Goal: Task Accomplishment & Management: Manage account settings

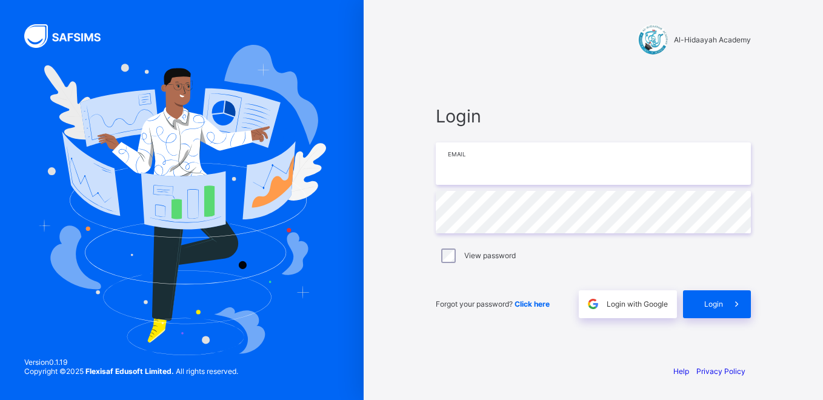
click at [536, 167] on input "email" at bounding box center [593, 163] width 315 height 42
type input "**********"
click at [426, 204] on div "**********" at bounding box center [593, 212] width 339 height 286
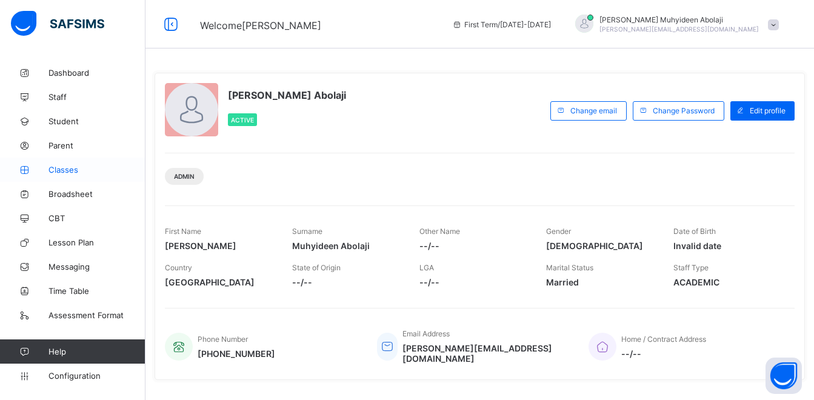
click at [59, 173] on span "Classes" at bounding box center [96, 170] width 97 height 10
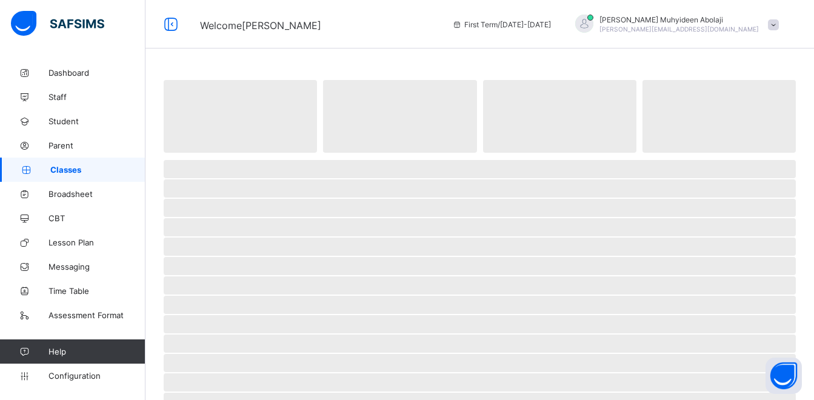
click at [59, 173] on span "Classes" at bounding box center [97, 170] width 95 height 10
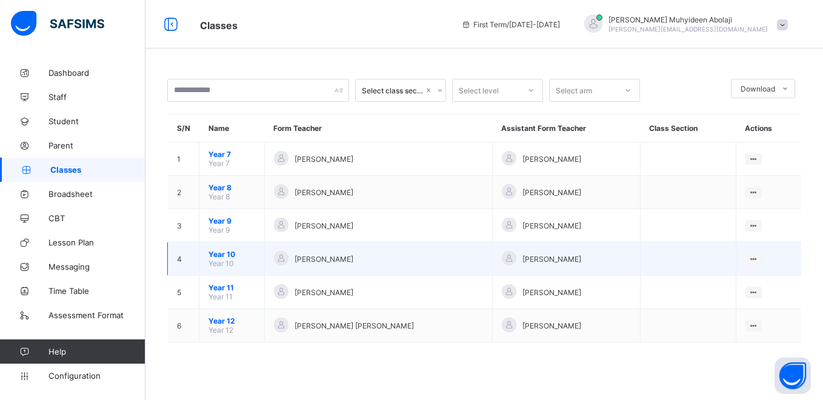
click at [227, 255] on span "Year 10" at bounding box center [232, 254] width 47 height 9
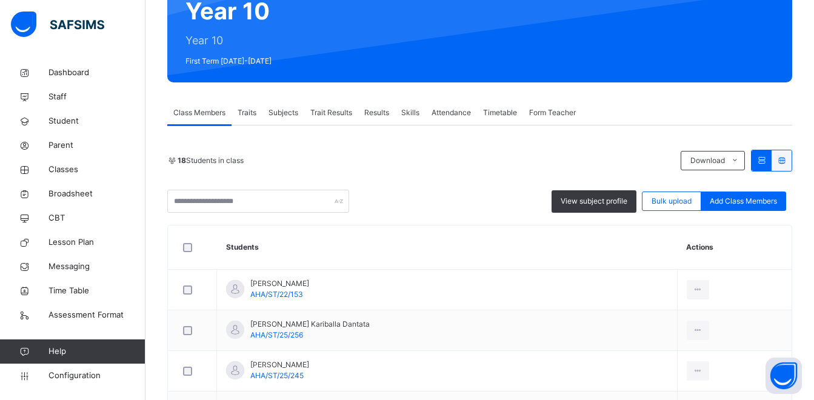
scroll to position [171, 0]
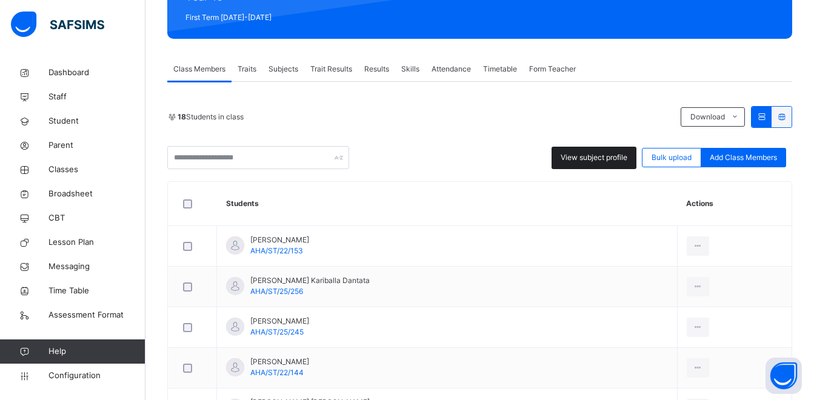
click at [606, 147] on div "View subject profile" at bounding box center [594, 158] width 85 height 22
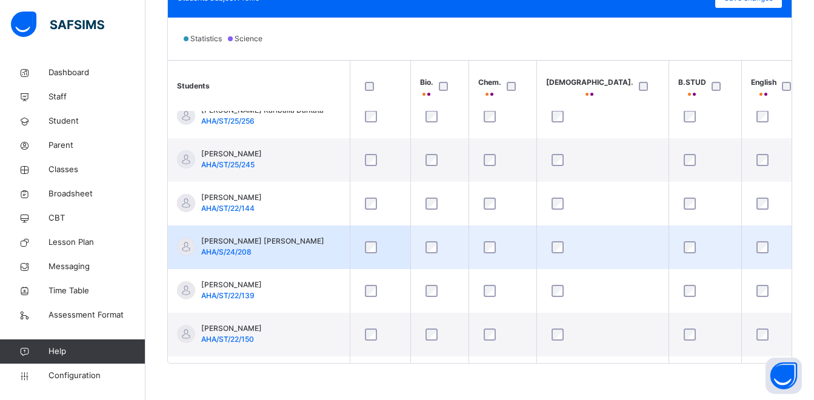
scroll to position [0, 0]
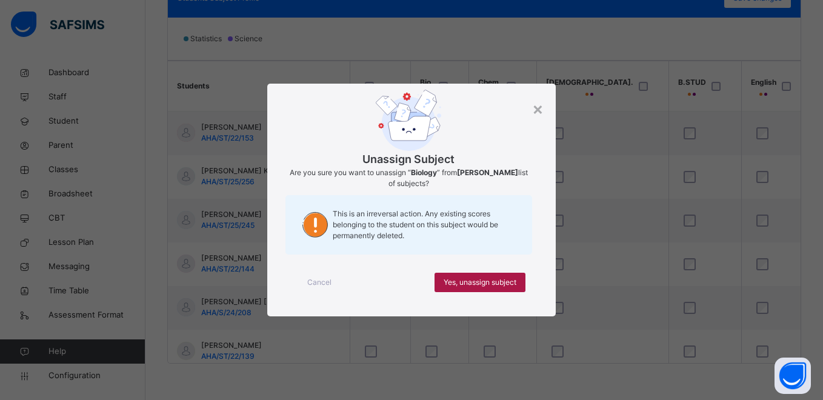
click at [504, 284] on span "Yes, unassign subject" at bounding box center [480, 282] width 73 height 11
click at [501, 283] on span "Yes, unassign subject" at bounding box center [480, 282] width 73 height 11
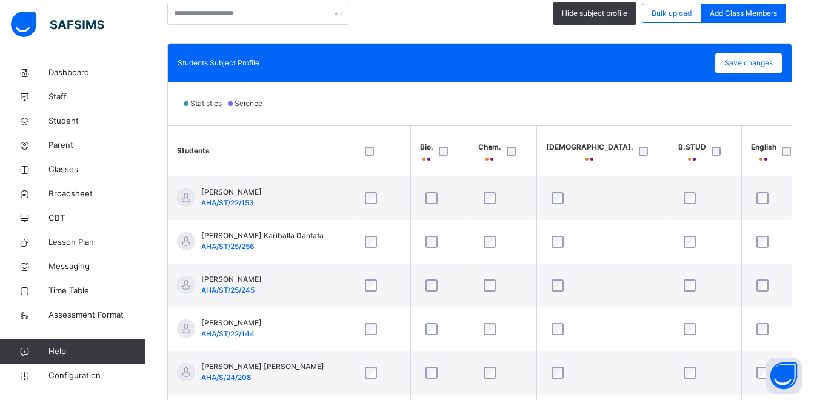
scroll to position [256, 0]
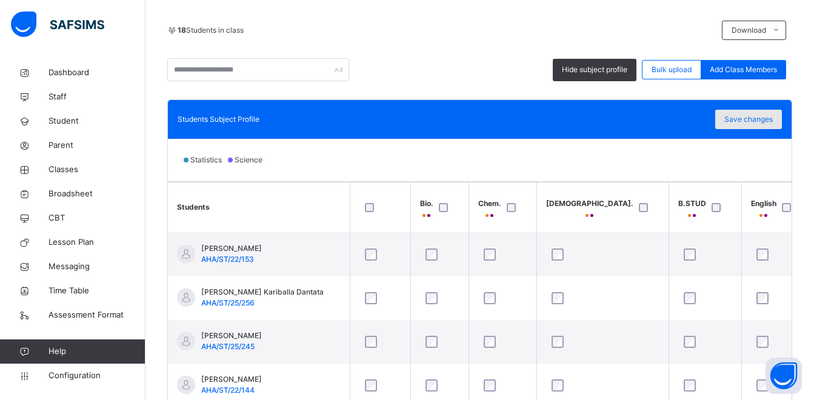
click at [741, 119] on span "Save changes" at bounding box center [748, 119] width 48 height 11
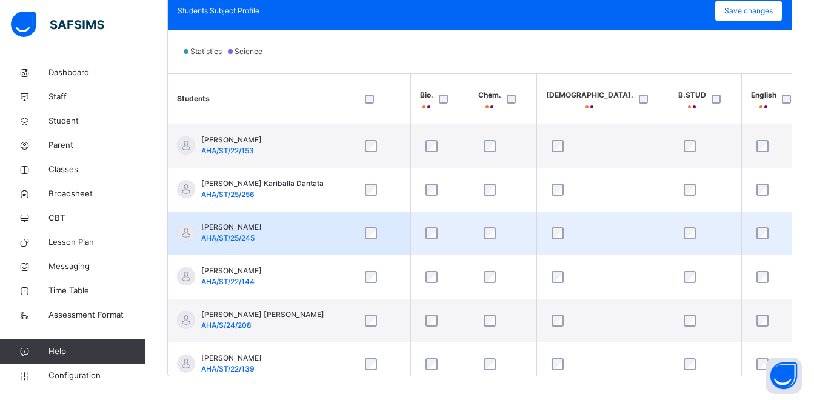
scroll to position [378, 0]
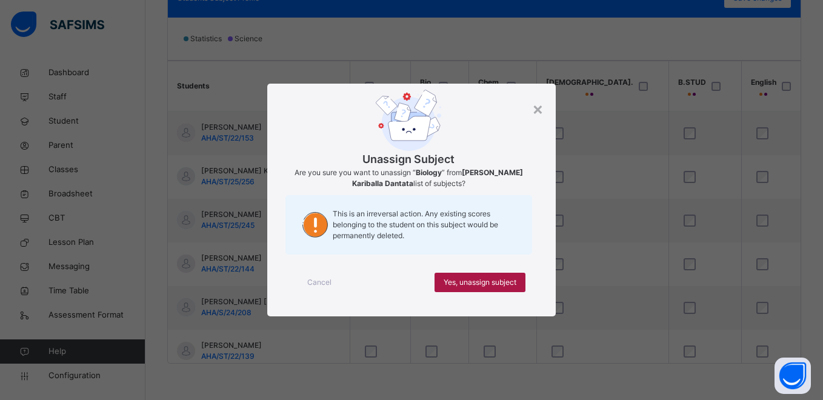
click at [475, 286] on span "Yes, unassign subject" at bounding box center [480, 282] width 73 height 11
click at [455, 277] on span "Yes, unassign subject" at bounding box center [480, 282] width 73 height 11
click at [447, 284] on span "Yes, unassign subject" at bounding box center [480, 282] width 73 height 11
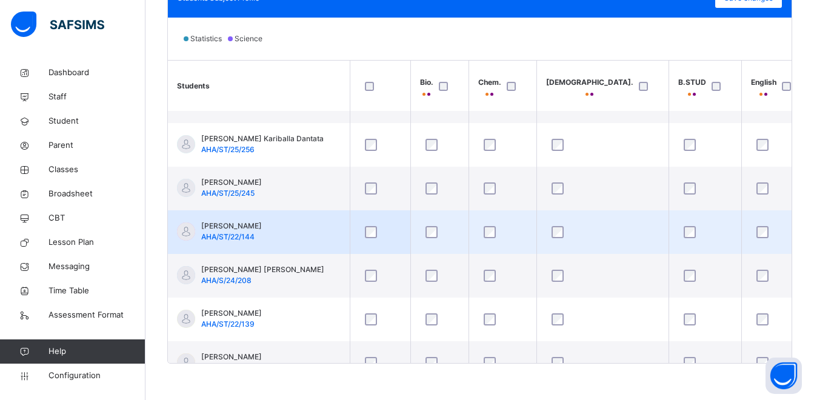
scroll to position [61, 0]
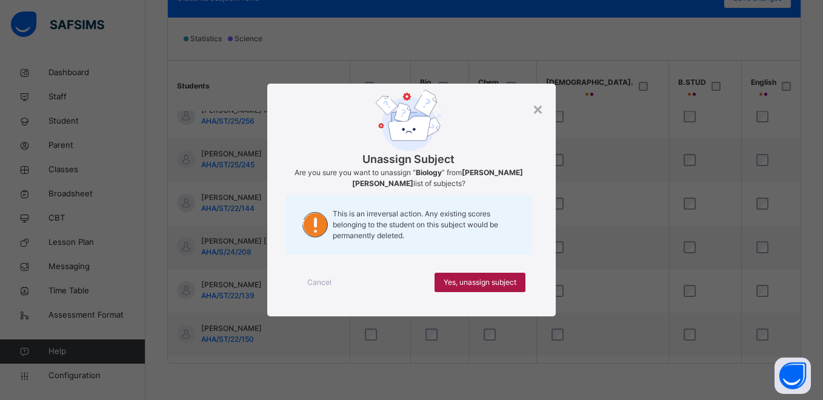
click at [448, 278] on span "Yes, unassign subject" at bounding box center [480, 282] width 73 height 11
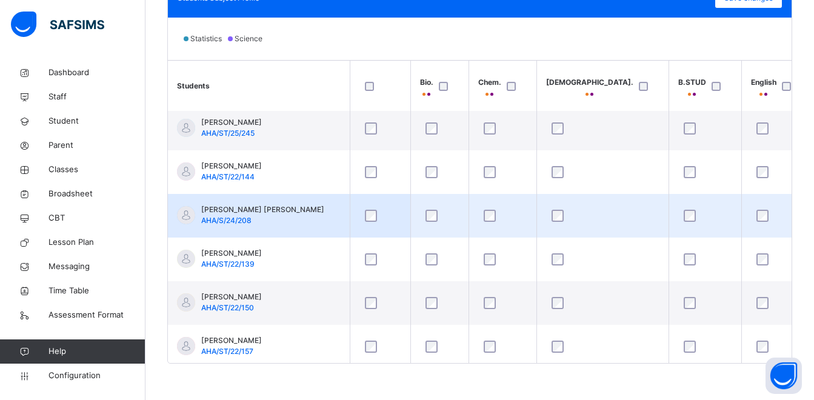
scroll to position [121, 0]
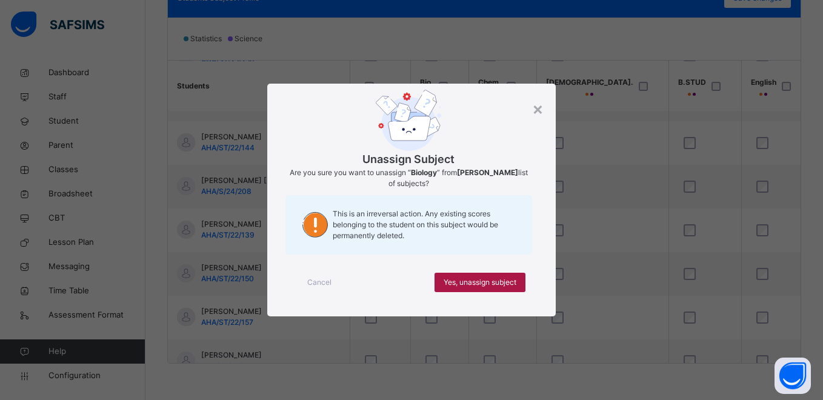
click at [446, 281] on span "Yes, unassign subject" at bounding box center [480, 282] width 73 height 11
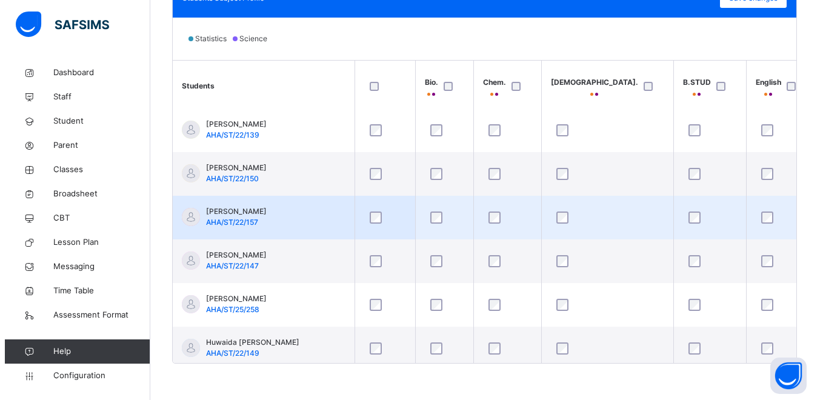
scroll to position [242, 0]
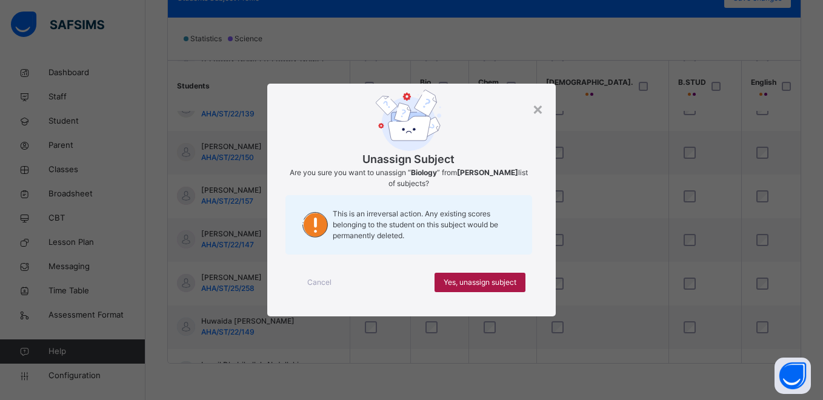
click at [466, 284] on span "Yes, unassign subject" at bounding box center [480, 282] width 73 height 11
click at [446, 284] on span "Yes, unassign subject" at bounding box center [480, 282] width 73 height 11
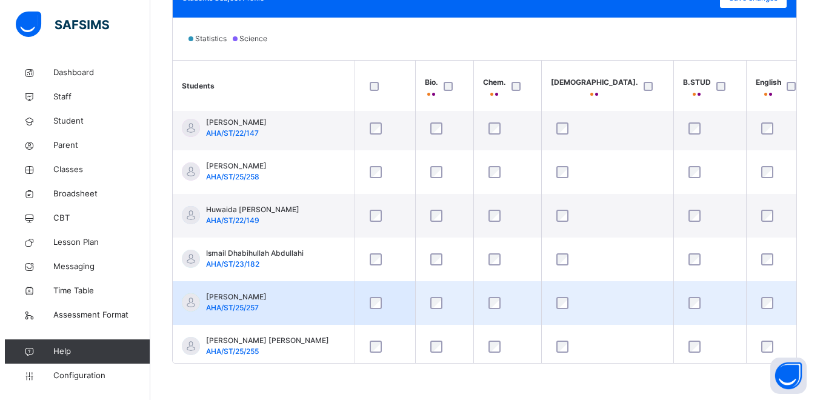
scroll to position [364, 0]
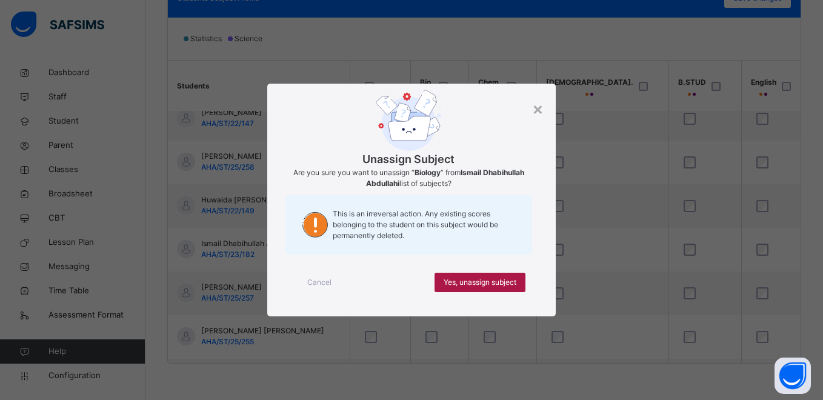
click at [457, 278] on span "Yes, unassign subject" at bounding box center [480, 282] width 73 height 11
click at [453, 284] on span "Yes, unassign subject" at bounding box center [480, 282] width 73 height 11
click at [451, 287] on span "Yes, unassign subject" at bounding box center [480, 282] width 73 height 11
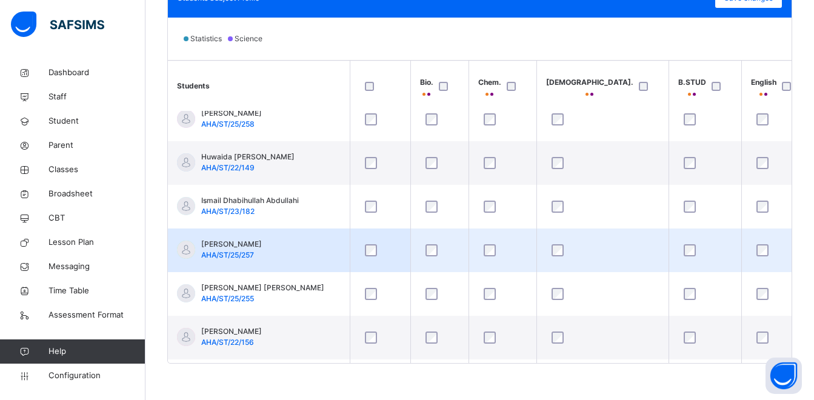
scroll to position [539, 0]
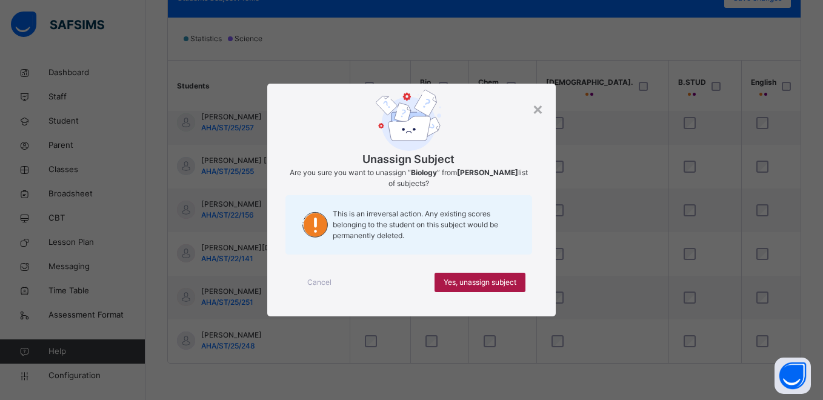
click at [460, 278] on span "Yes, unassign subject" at bounding box center [480, 282] width 73 height 11
click at [449, 281] on span "Yes, unassign subject" at bounding box center [480, 282] width 73 height 11
click at [448, 282] on span "Yes, unassign subject" at bounding box center [480, 282] width 73 height 11
click at [448, 289] on div "Yes, unassign subject" at bounding box center [480, 282] width 91 height 19
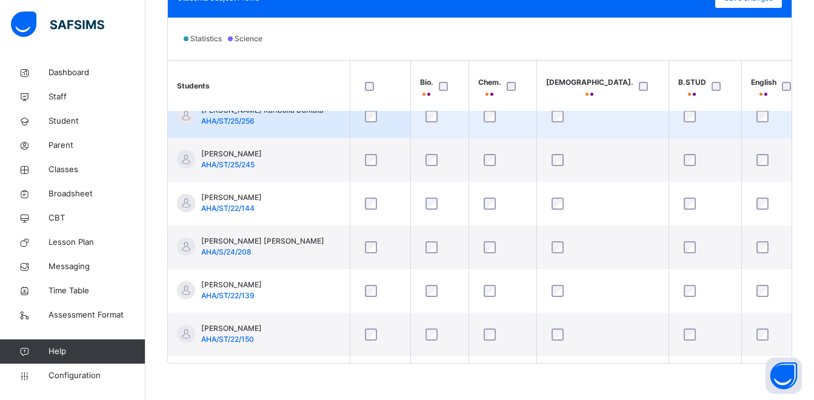
scroll to position [0, 0]
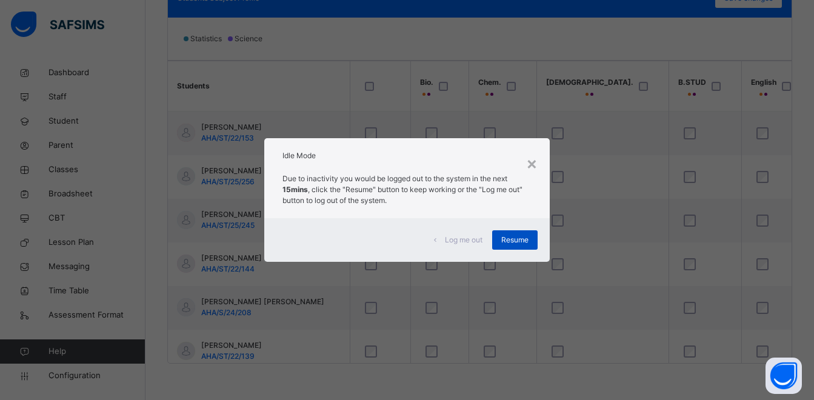
click at [526, 239] on span "Resume" at bounding box center [514, 240] width 27 height 11
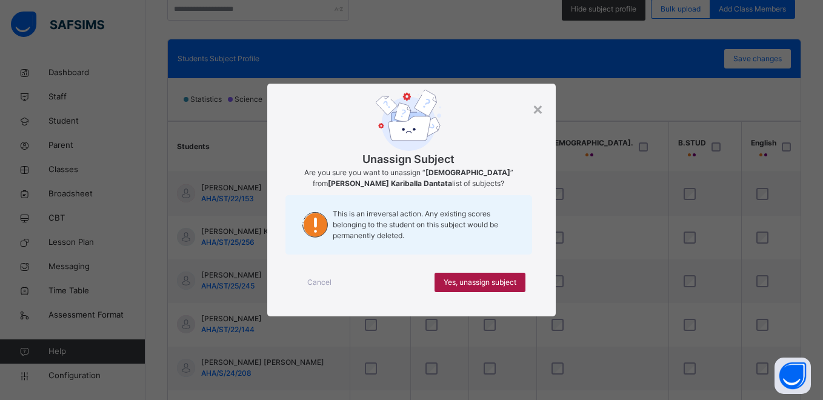
click at [480, 278] on span "Yes, unassign subject" at bounding box center [480, 282] width 73 height 11
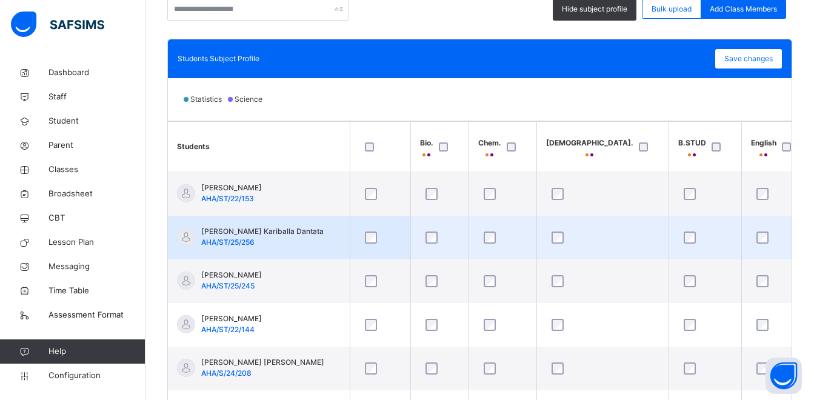
click at [500, 238] on div at bounding box center [502, 238] width 43 height 12
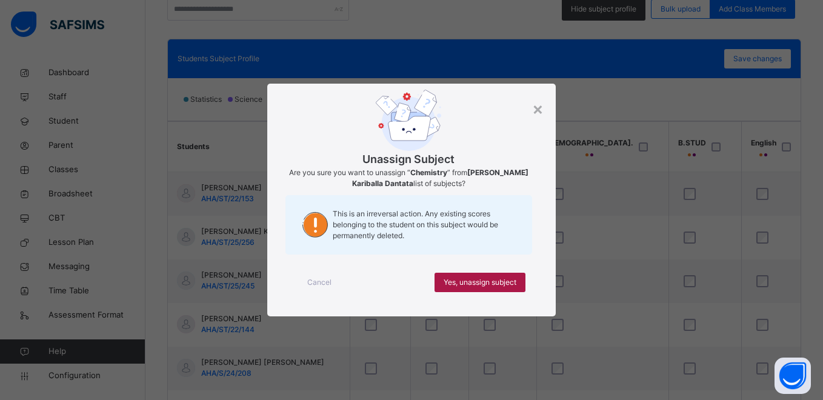
click at [493, 284] on span "Yes, unassign subject" at bounding box center [480, 282] width 73 height 11
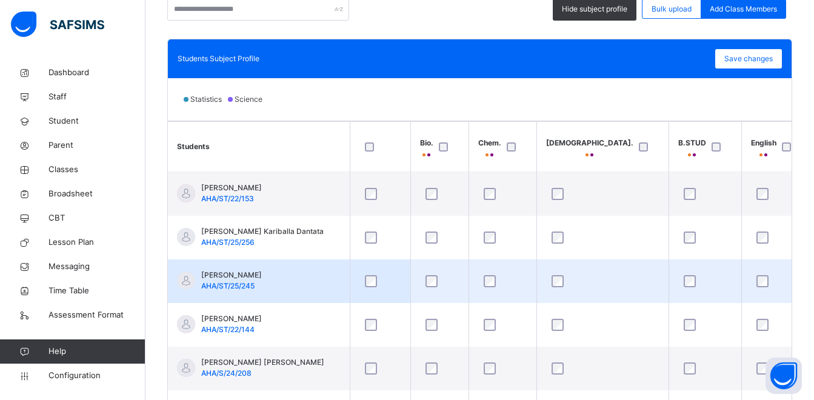
scroll to position [61, 0]
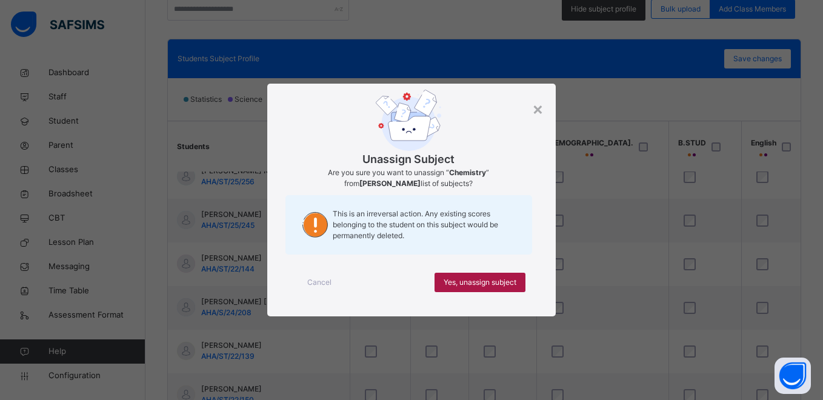
click at [497, 280] on span "Yes, unassign subject" at bounding box center [480, 282] width 73 height 11
click at [500, 287] on span "Yes, unassign subject" at bounding box center [480, 282] width 73 height 11
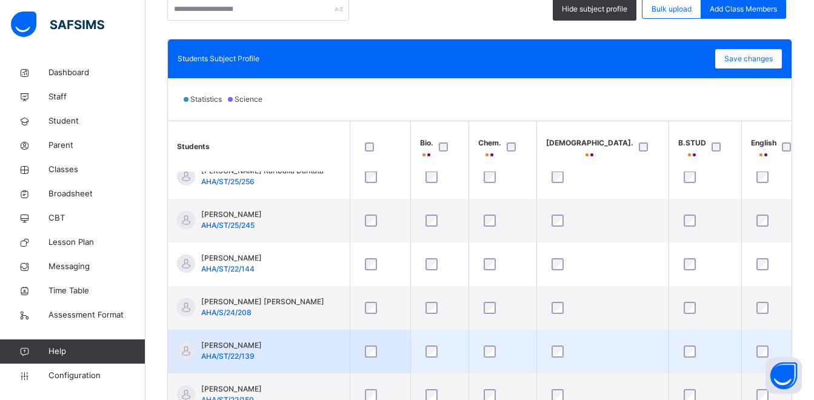
scroll to position [121, 0]
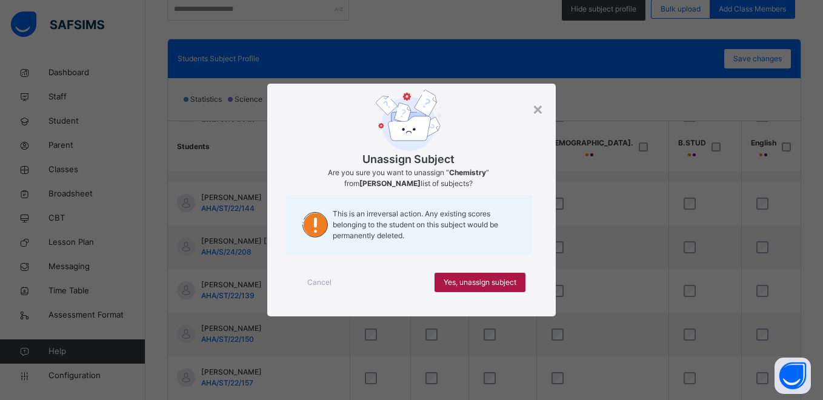
click at [492, 285] on span "Yes, unassign subject" at bounding box center [480, 282] width 73 height 11
click at [481, 283] on span "Yes, unassign subject" at bounding box center [480, 282] width 73 height 11
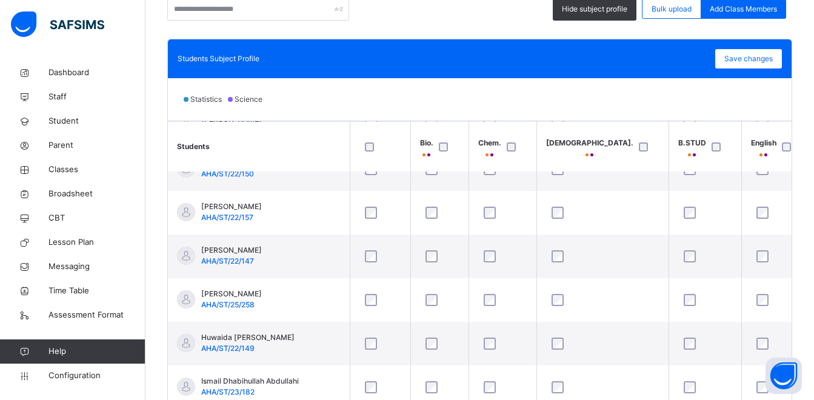
scroll to position [303, 0]
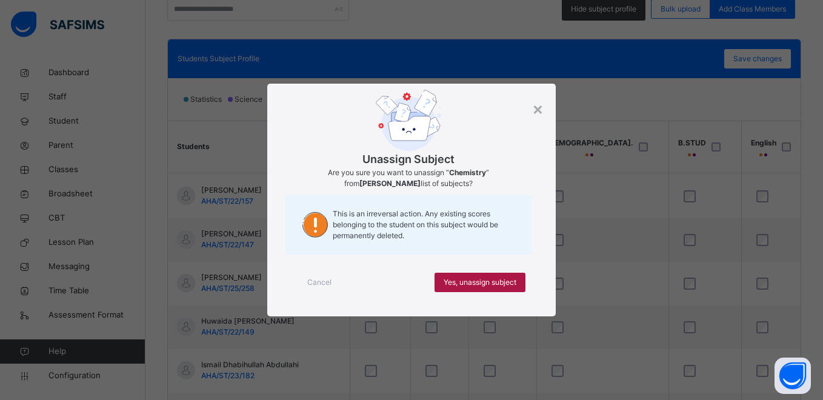
click at [505, 278] on span "Yes, unassign subject" at bounding box center [480, 282] width 73 height 11
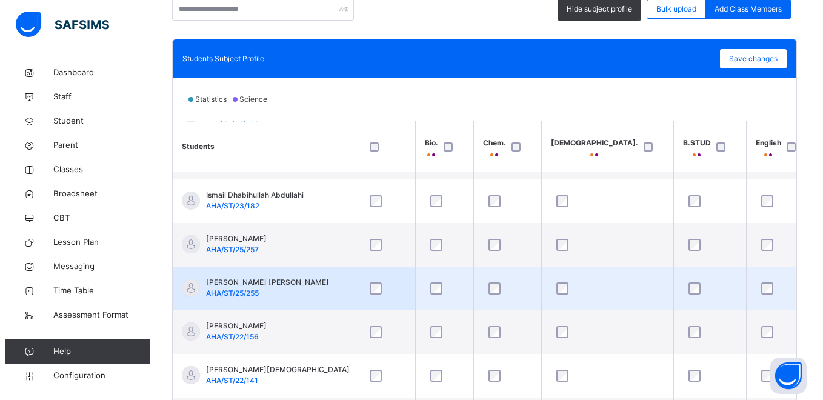
scroll to position [485, 0]
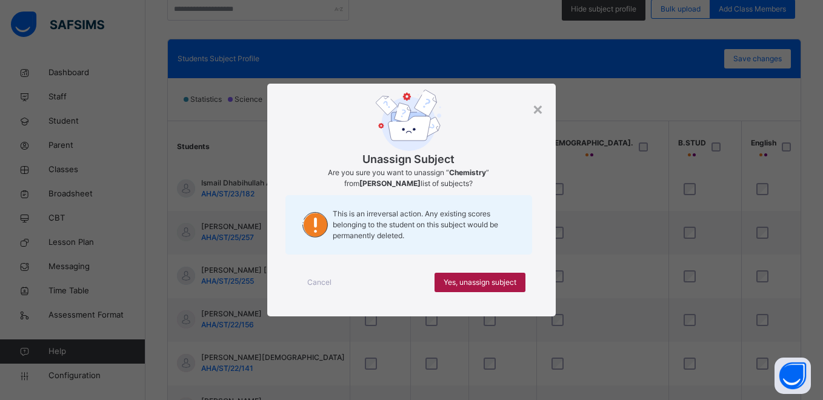
click at [478, 278] on span "Yes, unassign subject" at bounding box center [480, 282] width 73 height 11
click at [475, 283] on span "Yes, unassign subject" at bounding box center [480, 282] width 73 height 11
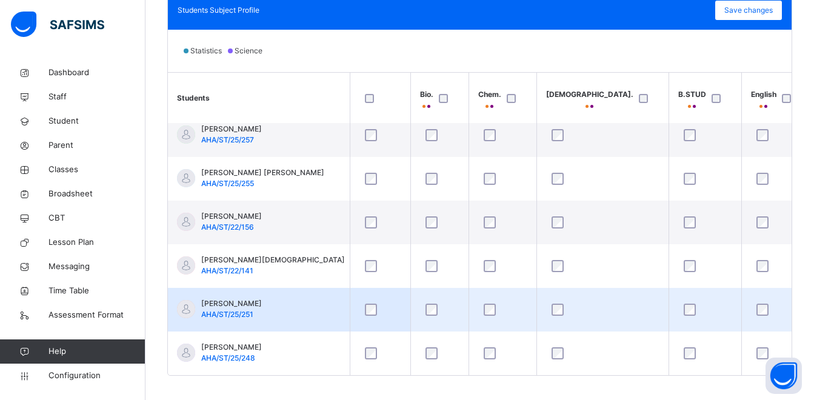
scroll to position [378, 0]
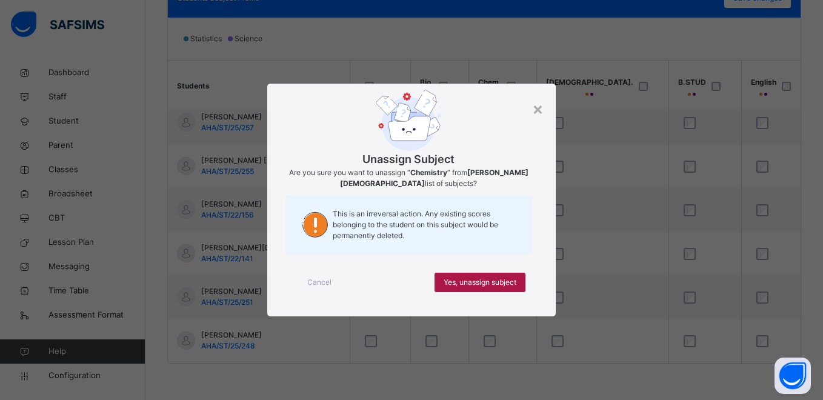
click at [488, 281] on span "Yes, unassign subject" at bounding box center [480, 282] width 73 height 11
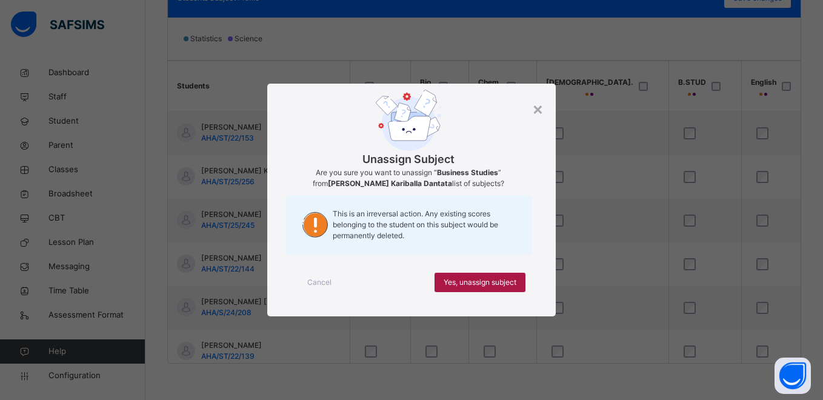
click at [507, 282] on span "Yes, unassign subject" at bounding box center [480, 282] width 73 height 11
click at [510, 278] on span "Yes, unassign subject" at bounding box center [480, 282] width 73 height 11
click at [517, 281] on div "Yes, unassign subject" at bounding box center [480, 282] width 91 height 19
click at [511, 283] on span "Yes, unassign subject" at bounding box center [480, 282] width 73 height 11
click at [502, 281] on span "Yes, unassign subject" at bounding box center [480, 282] width 73 height 11
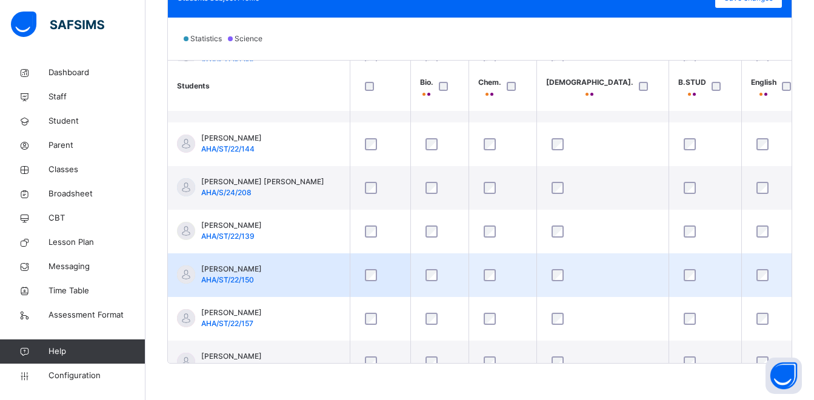
scroll to position [121, 0]
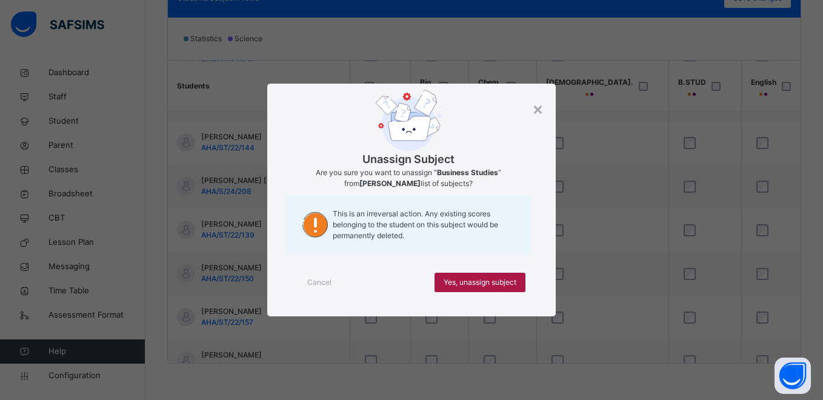
click at [504, 278] on span "Yes, unassign subject" at bounding box center [480, 282] width 73 height 11
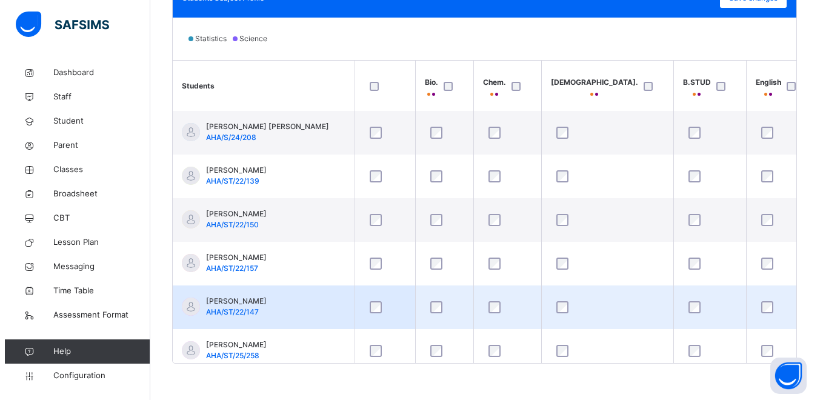
scroll to position [182, 0]
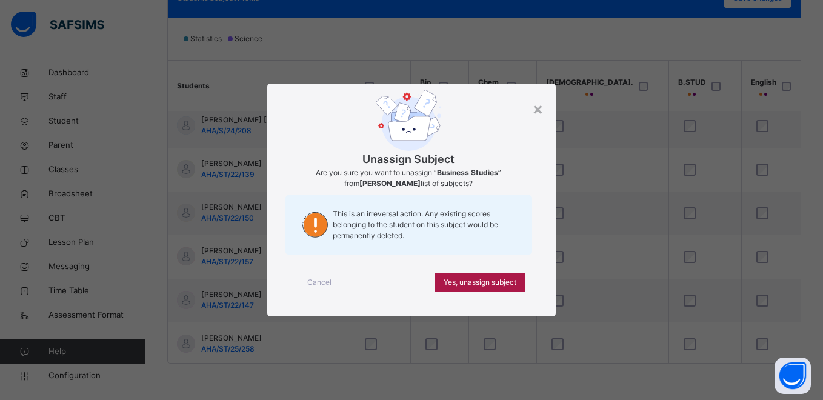
click at [521, 281] on div "Yes, unassign subject" at bounding box center [480, 282] width 91 height 19
click at [513, 289] on div "Yes, unassign subject" at bounding box center [480, 282] width 91 height 19
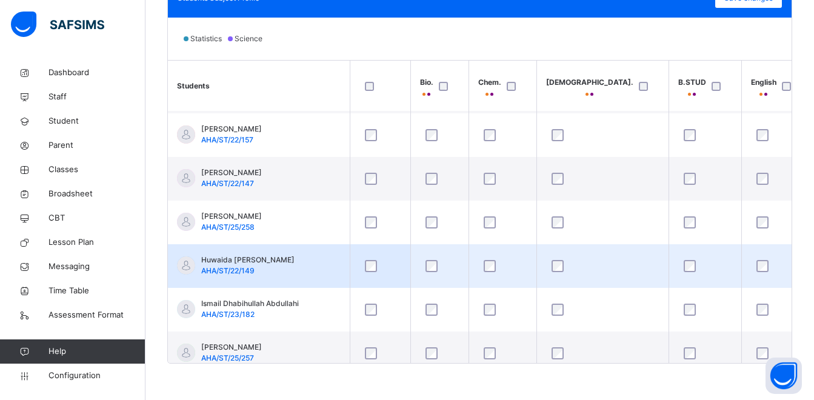
scroll to position [364, 0]
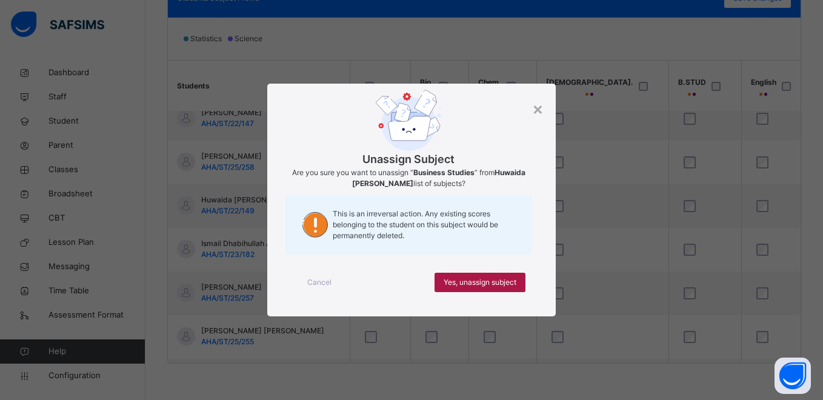
click at [512, 281] on span "Yes, unassign subject" at bounding box center [480, 282] width 73 height 11
click at [512, 286] on span "Yes, unassign subject" at bounding box center [480, 282] width 73 height 11
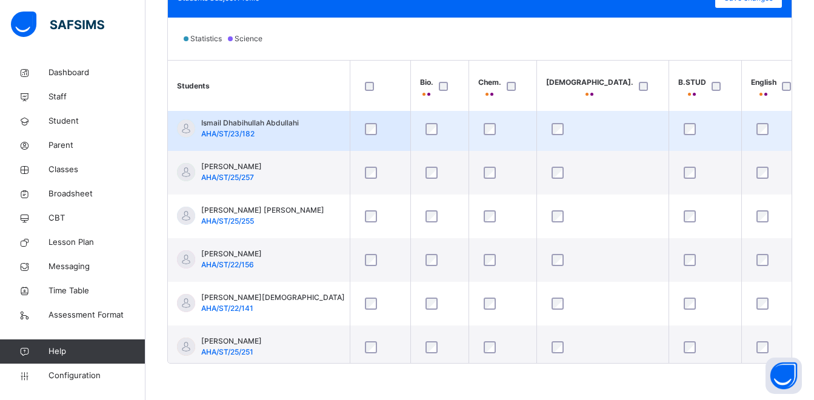
scroll to position [485, 0]
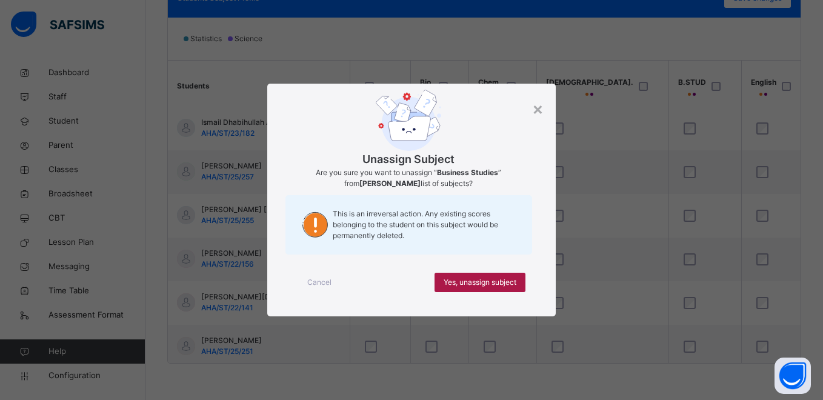
click at [509, 284] on span "Yes, unassign subject" at bounding box center [480, 282] width 73 height 11
click at [506, 281] on span "Yes, unassign subject" at bounding box center [480, 282] width 73 height 11
click at [504, 277] on span "Yes, unassign subject" at bounding box center [480, 282] width 73 height 11
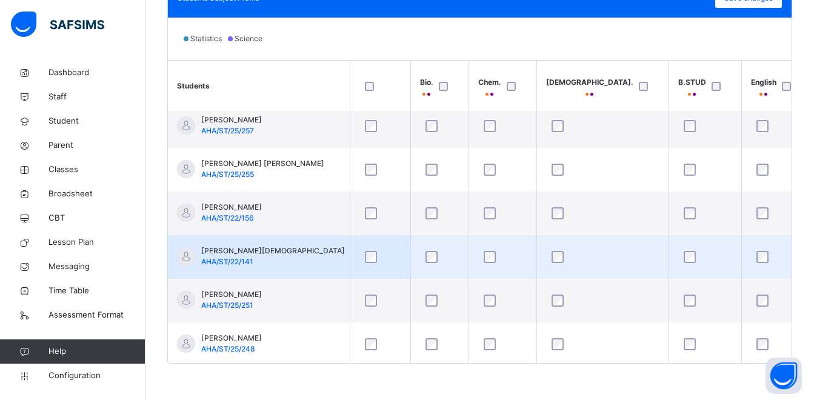
scroll to position [539, 0]
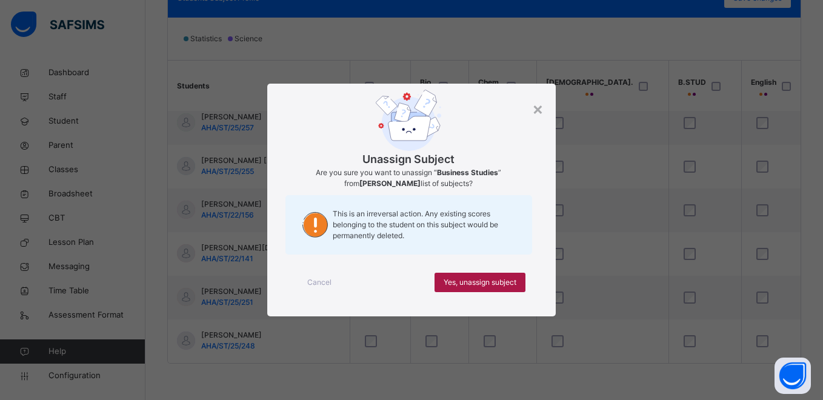
click at [504, 276] on div "Yes, unassign subject" at bounding box center [480, 282] width 91 height 19
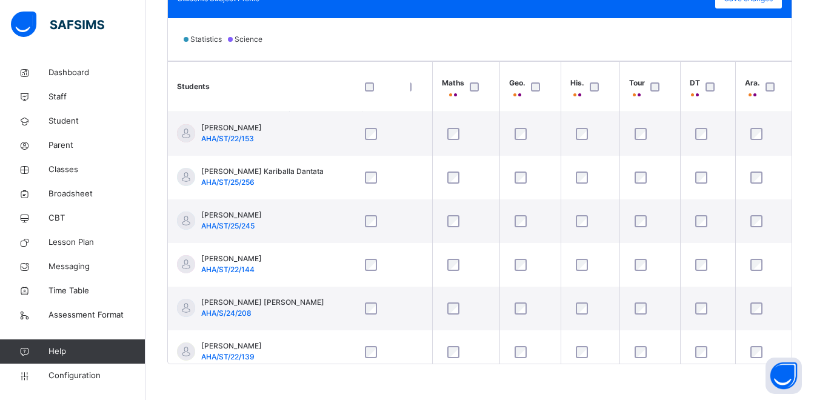
scroll to position [378, 0]
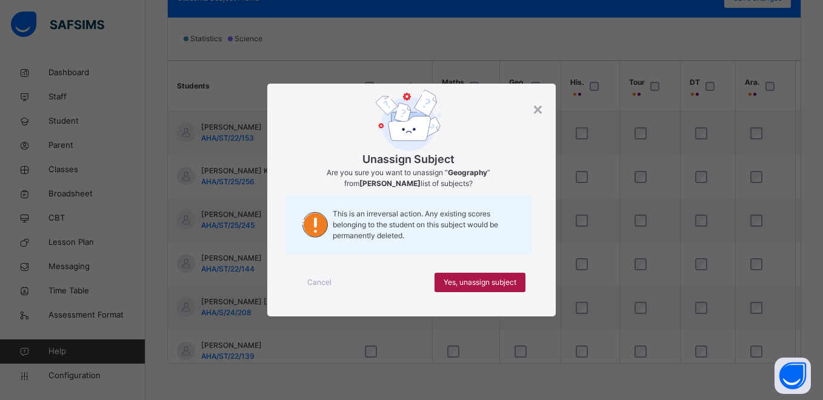
click at [487, 280] on span "Yes, unassign subject" at bounding box center [480, 282] width 73 height 11
click at [466, 283] on span "Yes, unassign subject" at bounding box center [480, 282] width 73 height 11
click at [461, 287] on span "Yes, unassign subject" at bounding box center [480, 282] width 73 height 11
click at [454, 288] on span "Yes, unassign subject" at bounding box center [480, 282] width 73 height 11
click at [461, 283] on span "Yes, unassign subject" at bounding box center [480, 282] width 73 height 11
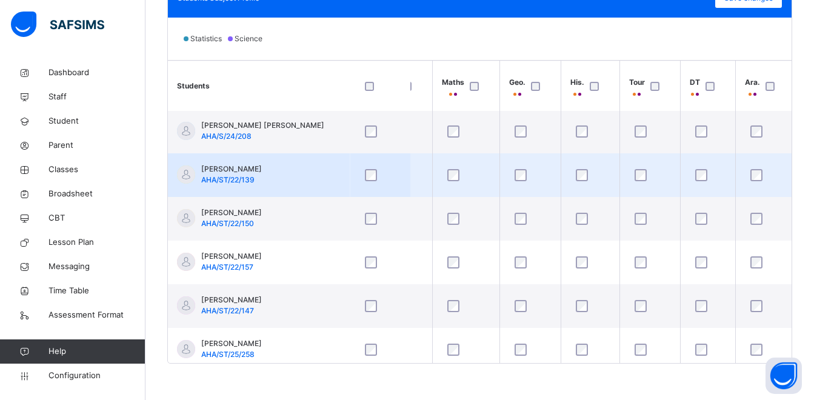
scroll to position [182, 380]
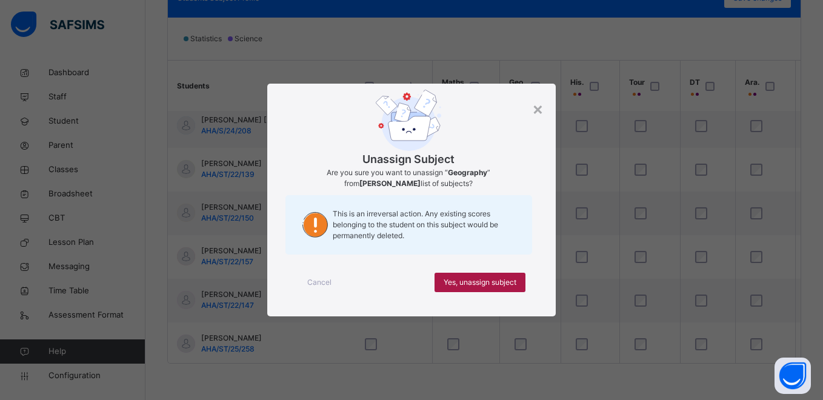
click at [460, 282] on span "Yes, unassign subject" at bounding box center [480, 282] width 73 height 11
click at [465, 284] on span "Yes, unassign subject" at bounding box center [480, 282] width 73 height 11
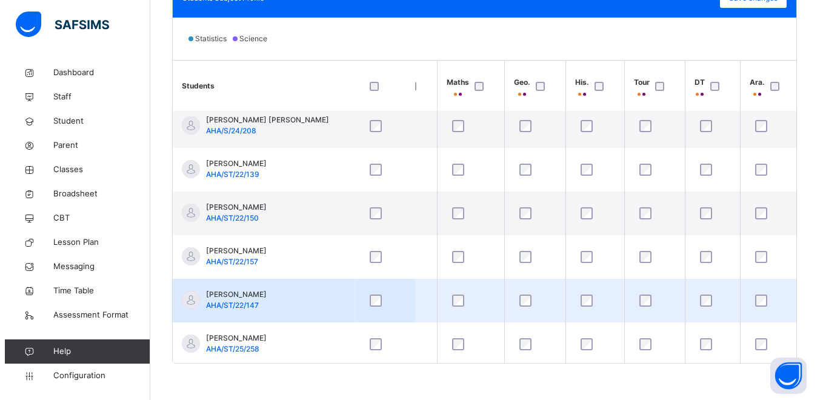
scroll to position [242, 380]
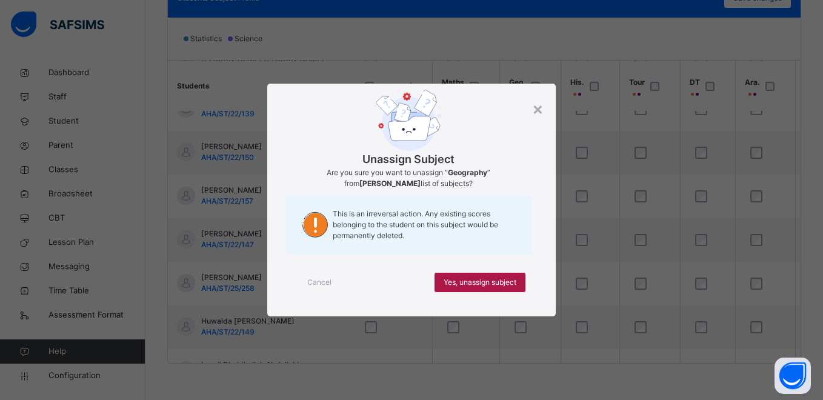
click at [452, 279] on span "Yes, unassign subject" at bounding box center [480, 282] width 73 height 11
click at [448, 284] on span "Yes, unassign subject" at bounding box center [480, 282] width 73 height 11
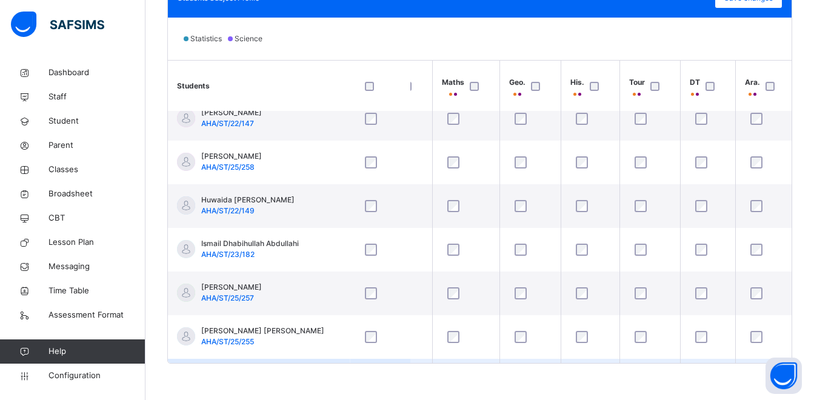
scroll to position [424, 380]
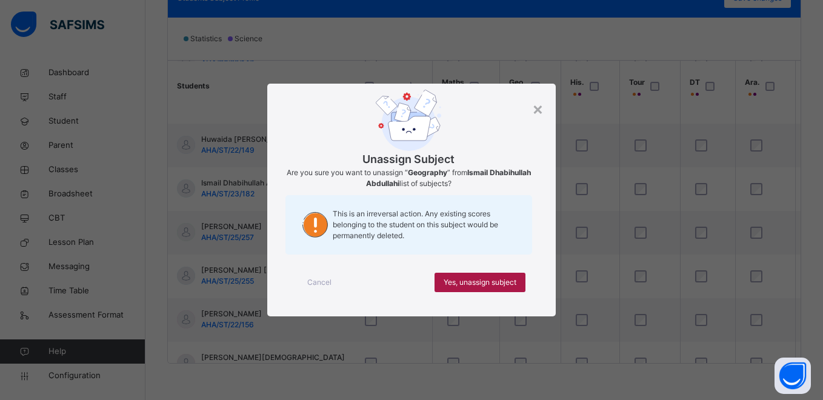
click at [462, 278] on span "Yes, unassign subject" at bounding box center [480, 282] width 73 height 11
click at [461, 284] on span "Yes, unassign subject" at bounding box center [480, 282] width 73 height 11
click at [454, 283] on span "Yes, unassign subject" at bounding box center [480, 282] width 73 height 11
click at [444, 281] on span "Yes, unassign subject" at bounding box center [480, 282] width 73 height 11
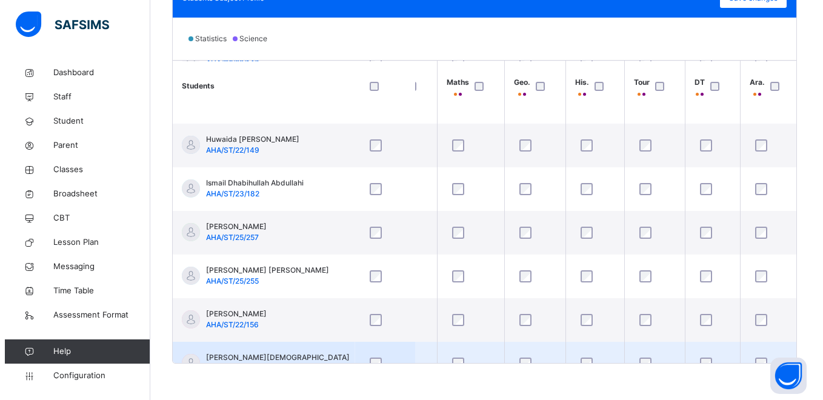
scroll to position [485, 380]
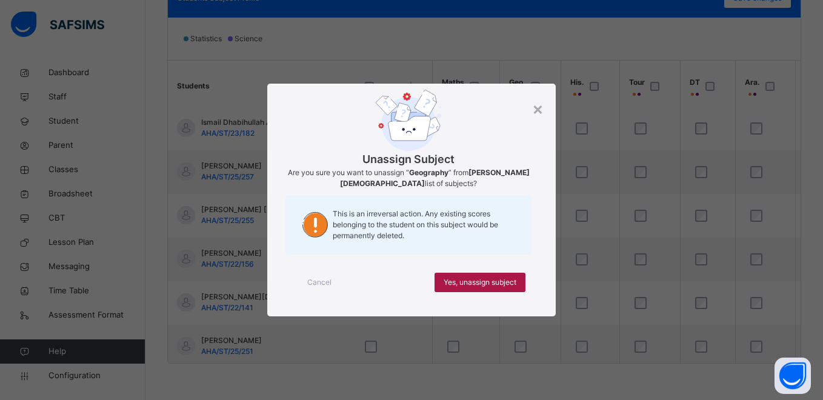
click at [475, 286] on span "Yes, unassign subject" at bounding box center [480, 282] width 73 height 11
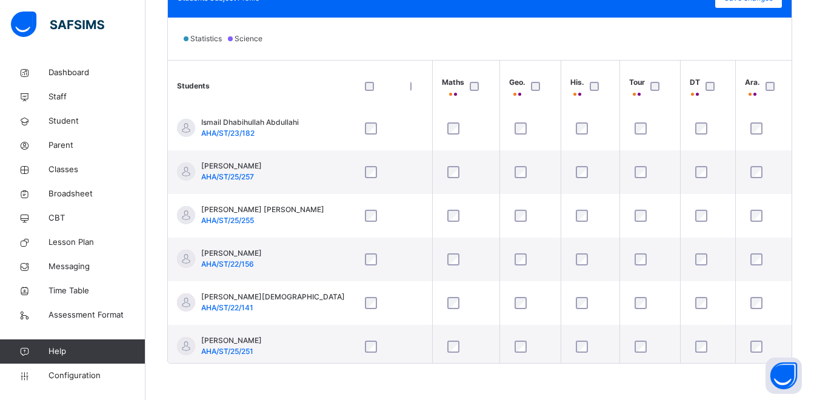
scroll to position [539, 380]
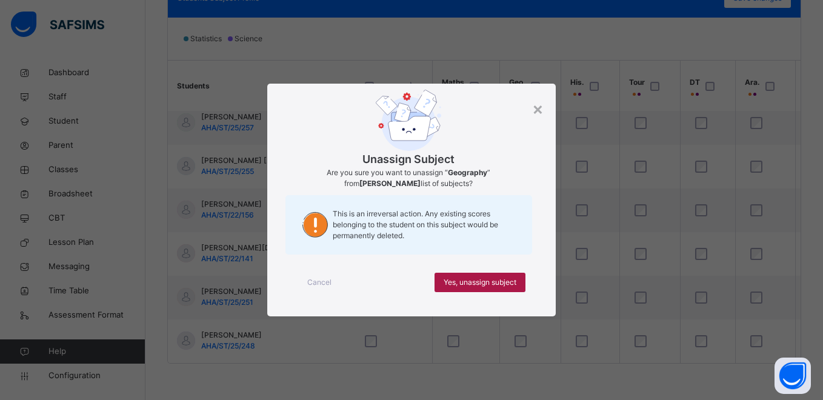
click at [465, 287] on span "Yes, unassign subject" at bounding box center [480, 282] width 73 height 11
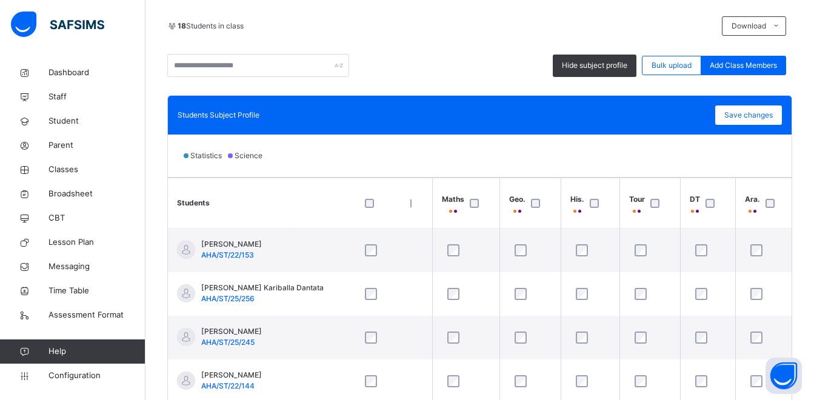
scroll to position [256, 0]
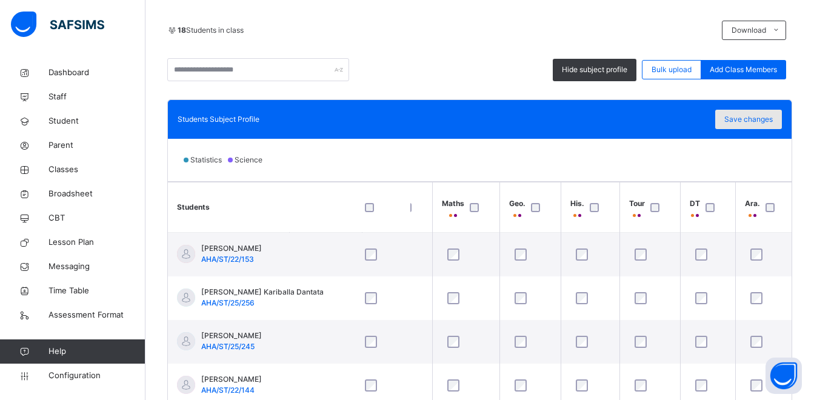
click at [747, 119] on span "Save changes" at bounding box center [748, 119] width 48 height 11
click at [754, 118] on div "Save changes" at bounding box center [748, 119] width 67 height 19
click at [770, 117] on div "Save changes" at bounding box center [748, 119] width 67 height 19
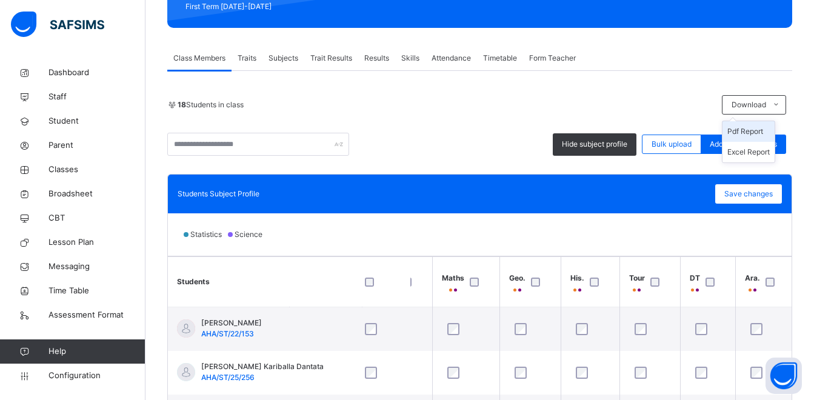
scroll to position [303, 0]
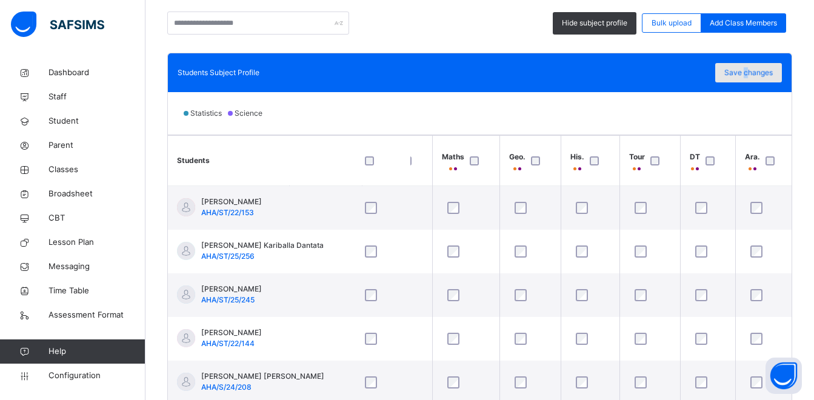
click at [755, 74] on span "Save changes" at bounding box center [748, 72] width 48 height 11
drag, startPoint x: 755, startPoint y: 74, endPoint x: 744, endPoint y: 72, distance: 11.7
click at [739, 76] on span "Save changes" at bounding box center [748, 72] width 48 height 11
click at [744, 72] on span "Save changes" at bounding box center [748, 72] width 48 height 11
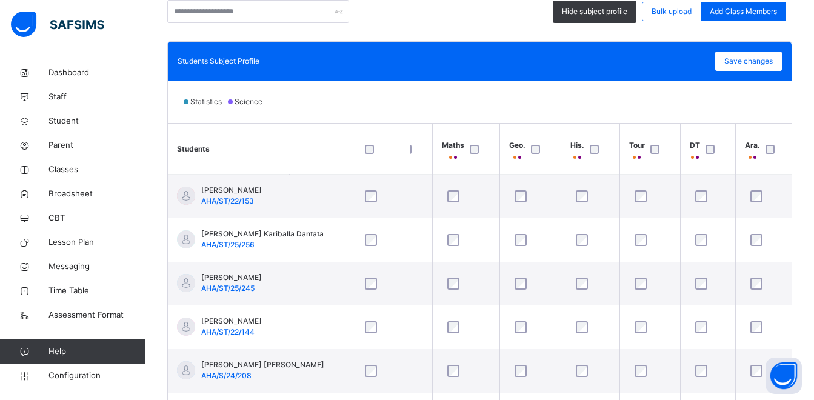
scroll to position [378, 0]
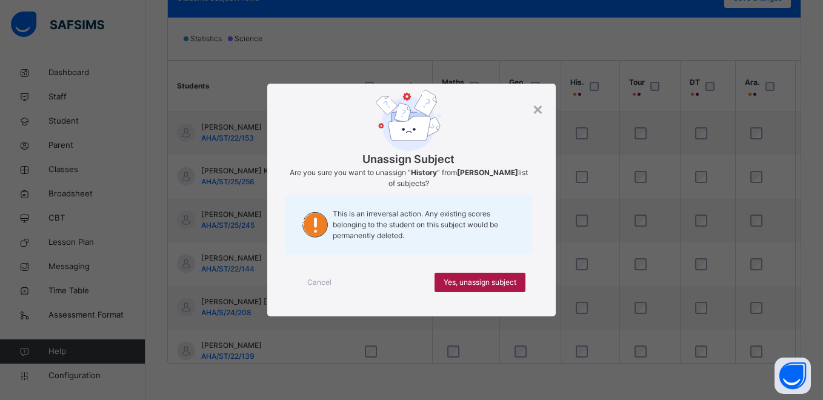
click at [499, 281] on span "Yes, unassign subject" at bounding box center [480, 282] width 73 height 11
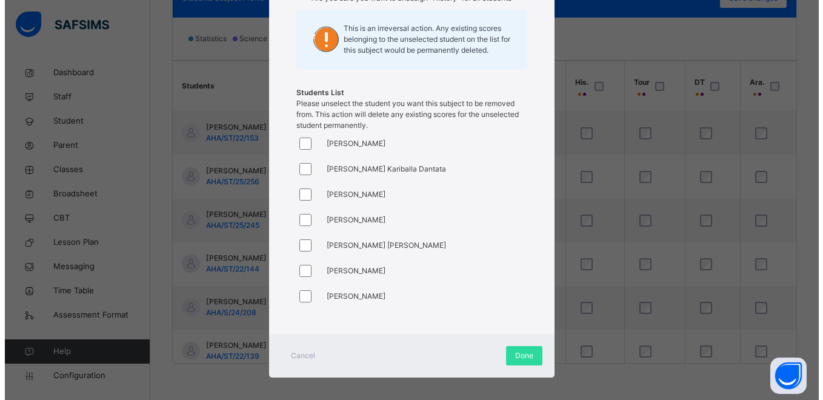
scroll to position [166, 0]
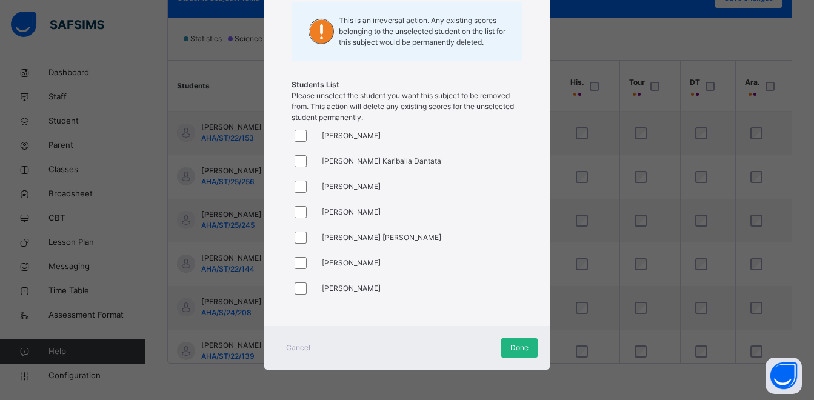
click at [522, 348] on span "Done" at bounding box center [519, 348] width 18 height 11
click at [525, 345] on span "Done" at bounding box center [526, 348] width 18 height 11
click at [303, 347] on span "Cancel" at bounding box center [301, 348] width 24 height 11
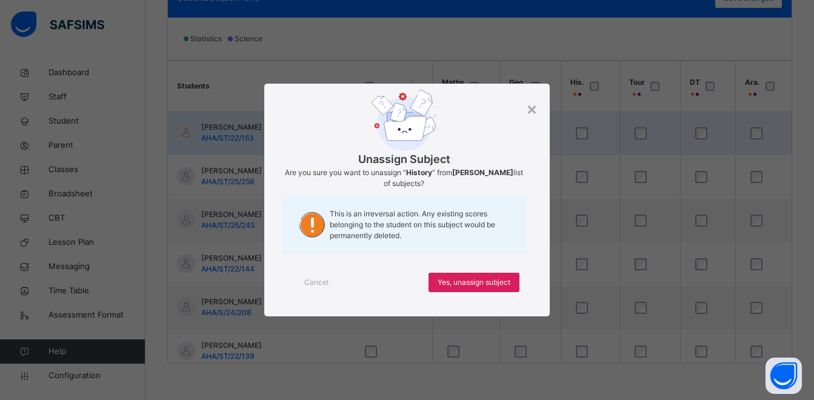
scroll to position [0, 0]
click at [501, 282] on span "Yes, unassign subject" at bounding box center [480, 282] width 73 height 11
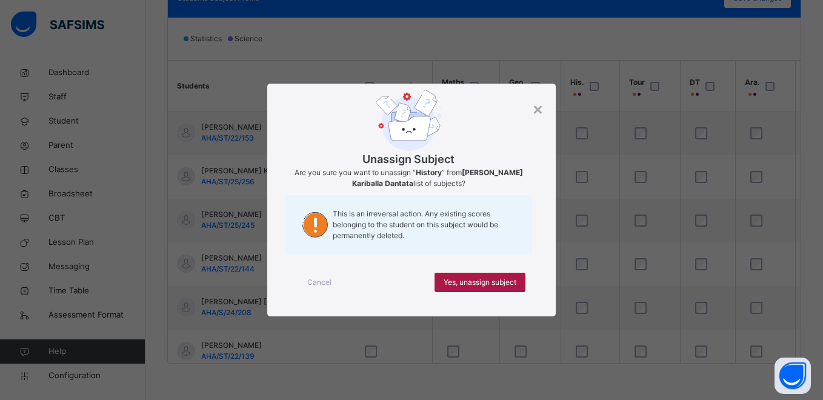
click at [496, 281] on span "Yes, unassign subject" at bounding box center [480, 282] width 73 height 11
click at [489, 283] on span "Yes, unassign subject" at bounding box center [480, 282] width 73 height 11
click at [504, 281] on span "Yes, unassign subject" at bounding box center [480, 282] width 73 height 11
click at [507, 281] on span "Yes, unassign subject" at bounding box center [480, 282] width 73 height 11
click at [496, 285] on span "Yes, unassign subject" at bounding box center [480, 282] width 73 height 11
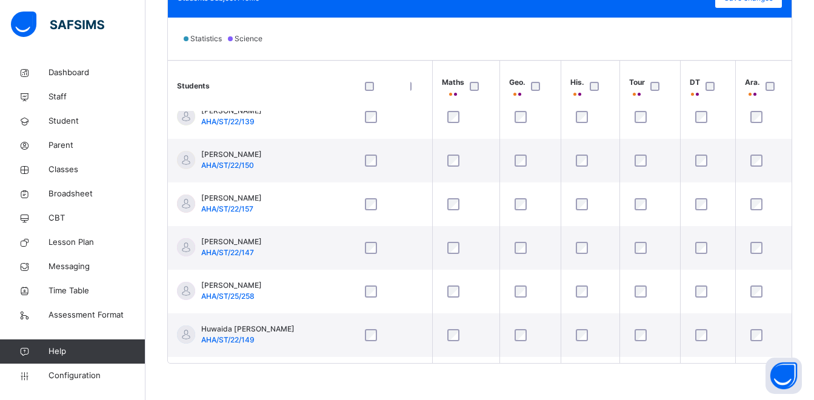
scroll to position [242, 380]
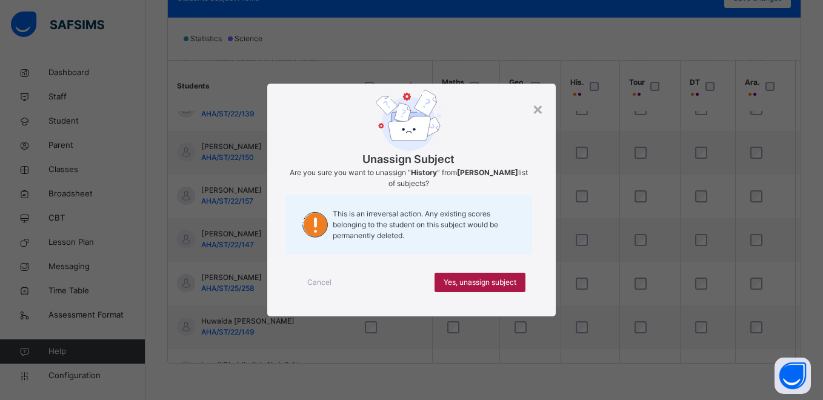
click at [509, 279] on span "Yes, unassign subject" at bounding box center [480, 282] width 73 height 11
click at [510, 284] on span "Yes, unassign subject" at bounding box center [480, 282] width 73 height 11
click at [509, 281] on span "Yes, unassign subject" at bounding box center [480, 282] width 73 height 11
click at [501, 281] on span "Yes, unassign subject" at bounding box center [480, 282] width 73 height 11
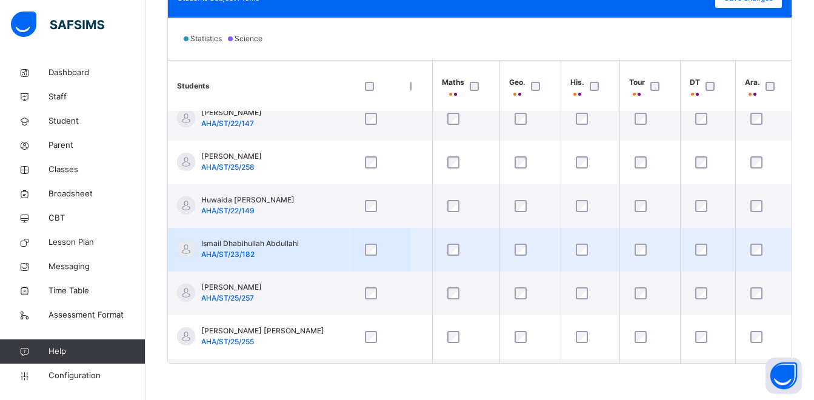
scroll to position [424, 380]
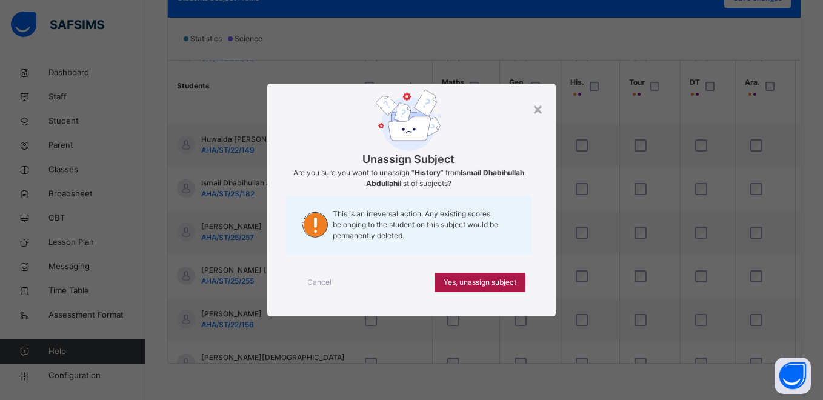
click at [503, 279] on span "Yes, unassign subject" at bounding box center [480, 282] width 73 height 11
click at [510, 280] on span "Yes, unassign subject" at bounding box center [480, 282] width 73 height 11
click at [506, 280] on span "Yes, unassign subject" at bounding box center [480, 282] width 73 height 11
click at [506, 284] on span "Yes, unassign subject" at bounding box center [480, 282] width 73 height 11
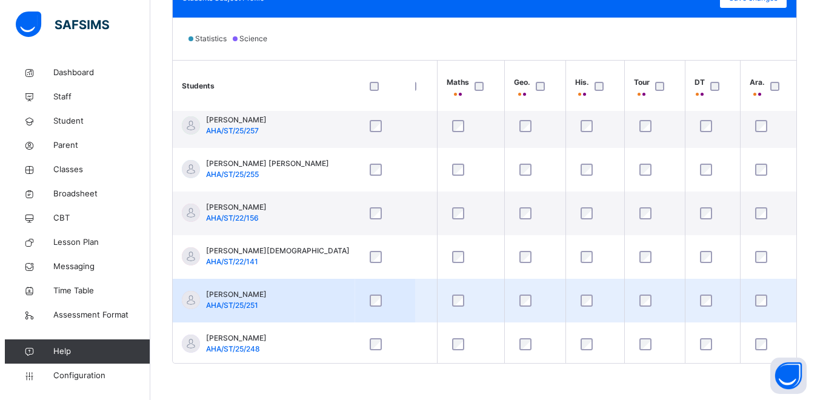
scroll to position [539, 380]
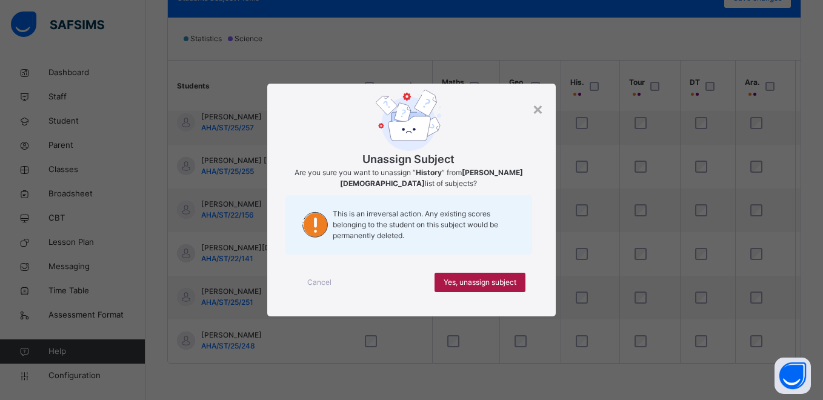
click at [502, 283] on span "Yes, unassign subject" at bounding box center [480, 282] width 73 height 11
click at [507, 281] on span "Yes, unassign subject" at bounding box center [480, 282] width 73 height 11
click at [507, 287] on span "Yes, unassign subject" at bounding box center [480, 282] width 73 height 11
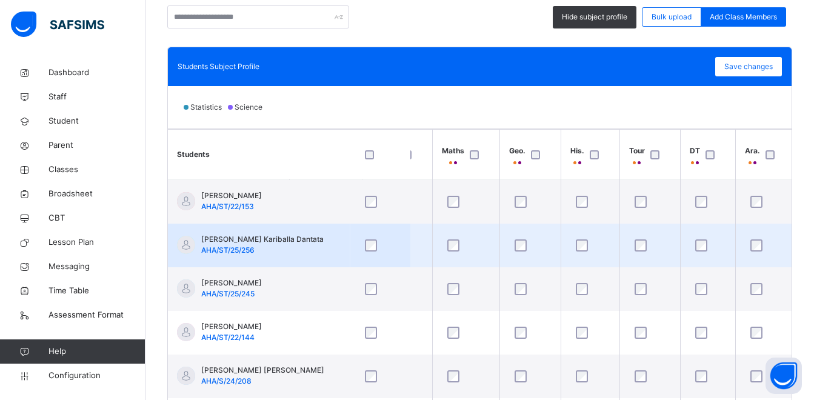
scroll to position [378, 0]
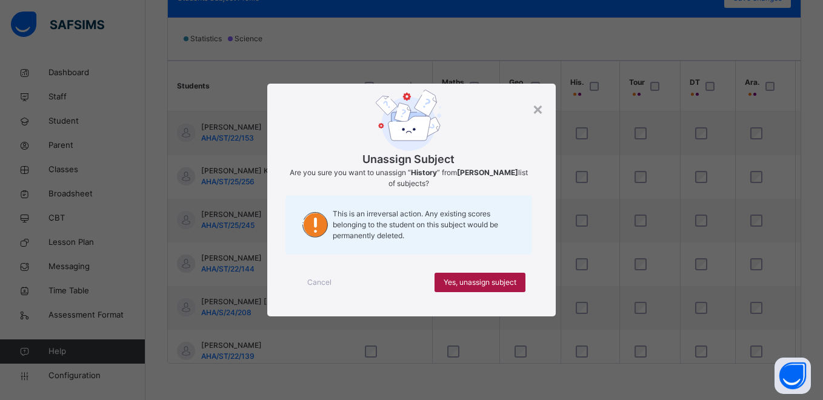
click at [509, 284] on span "Yes, unassign subject" at bounding box center [480, 282] width 73 height 11
click at [487, 281] on span "Yes, unassign subject" at bounding box center [480, 282] width 73 height 11
click at [509, 285] on span "Yes, unassign subject" at bounding box center [480, 282] width 73 height 11
click at [504, 283] on span "Yes, unassign subject" at bounding box center [480, 282] width 73 height 11
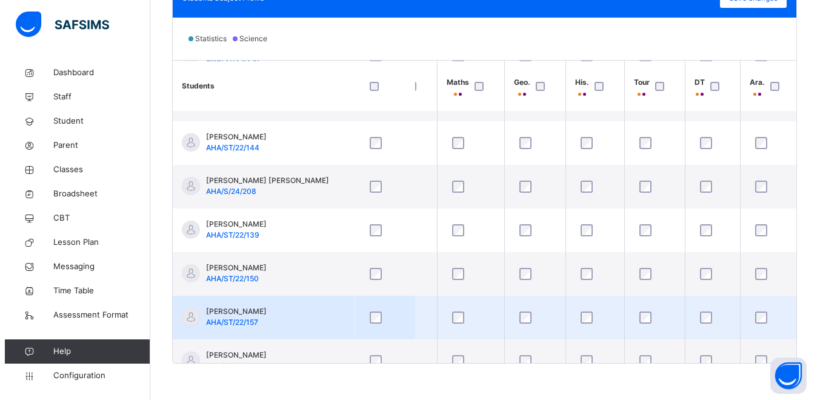
scroll to position [182, 380]
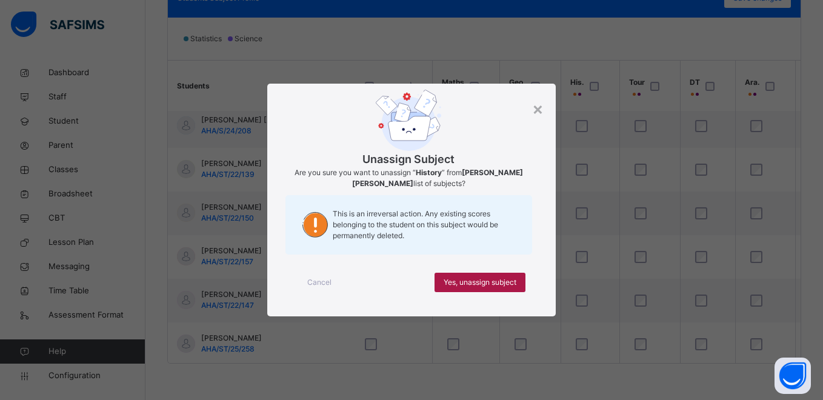
click at [493, 278] on span "Yes, unassign subject" at bounding box center [480, 282] width 73 height 11
click at [500, 283] on span "Yes, unassign subject" at bounding box center [480, 282] width 73 height 11
click at [501, 286] on span "Yes, unassign subject" at bounding box center [480, 282] width 73 height 11
click at [511, 276] on div "Yes, unassign subject" at bounding box center [480, 282] width 91 height 19
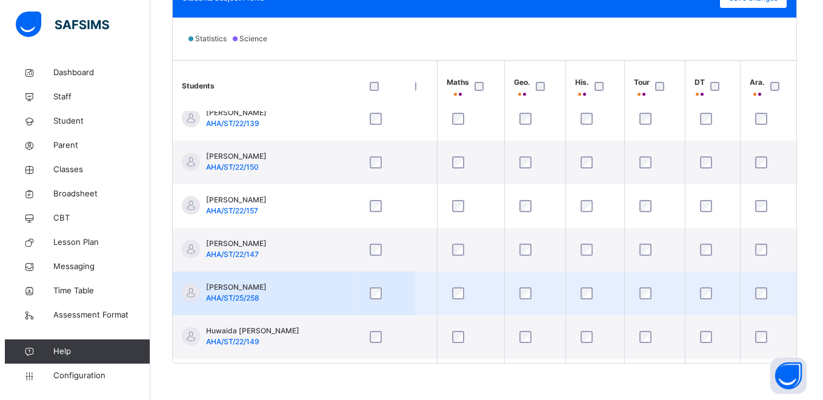
scroll to position [242, 380]
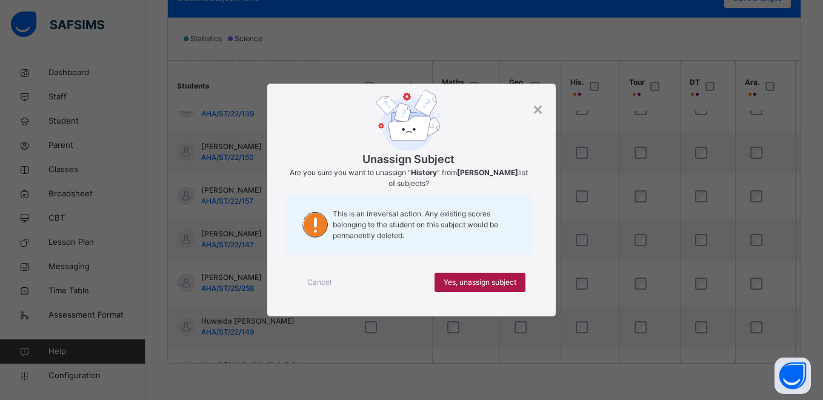
click at [510, 279] on span "Yes, unassign subject" at bounding box center [480, 282] width 73 height 11
click at [503, 284] on span "Yes, unassign subject" at bounding box center [480, 282] width 73 height 11
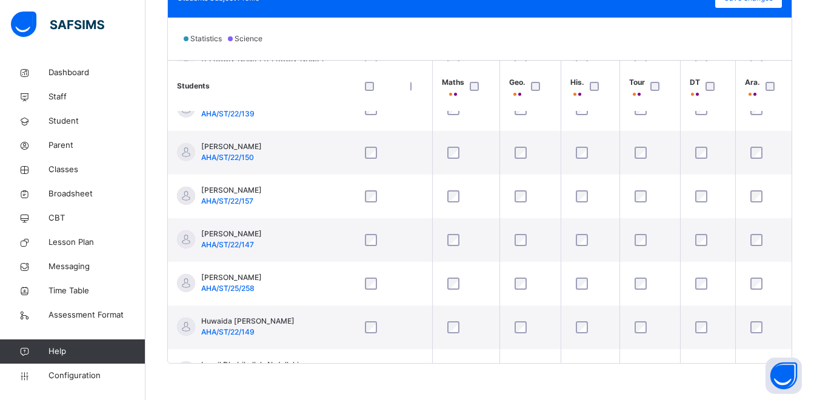
scroll to position [424, 380]
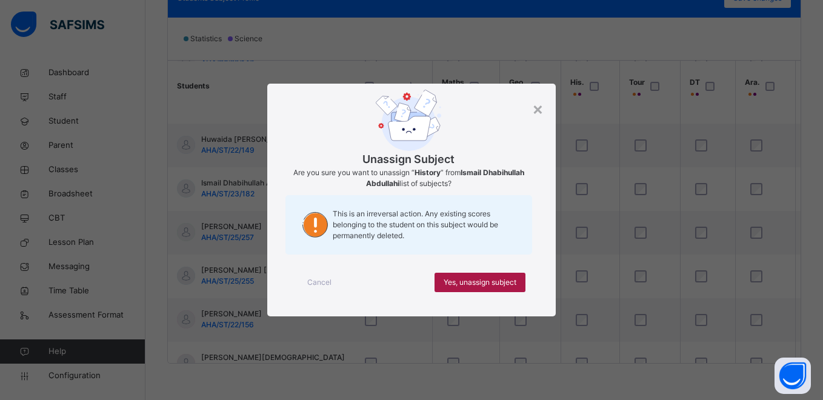
click at [508, 285] on span "Yes, unassign subject" at bounding box center [480, 282] width 73 height 11
click at [505, 282] on span "Yes, unassign subject" at bounding box center [480, 282] width 73 height 11
click at [505, 278] on span "Yes, unassign subject" at bounding box center [480, 282] width 73 height 11
click at [503, 280] on span "Yes, unassign subject" at bounding box center [480, 282] width 73 height 11
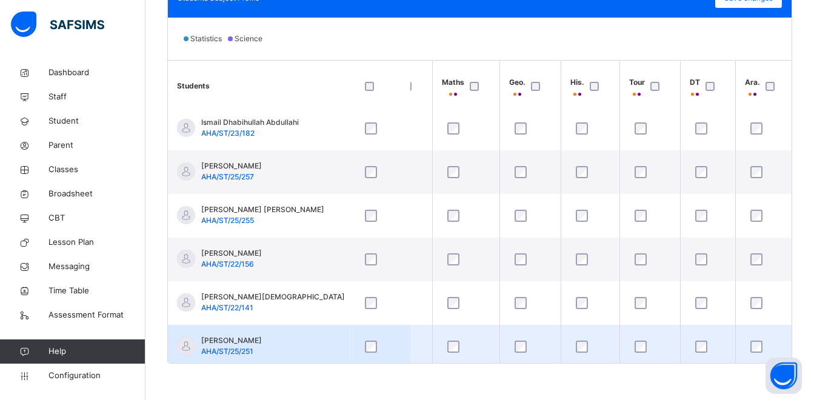
scroll to position [539, 380]
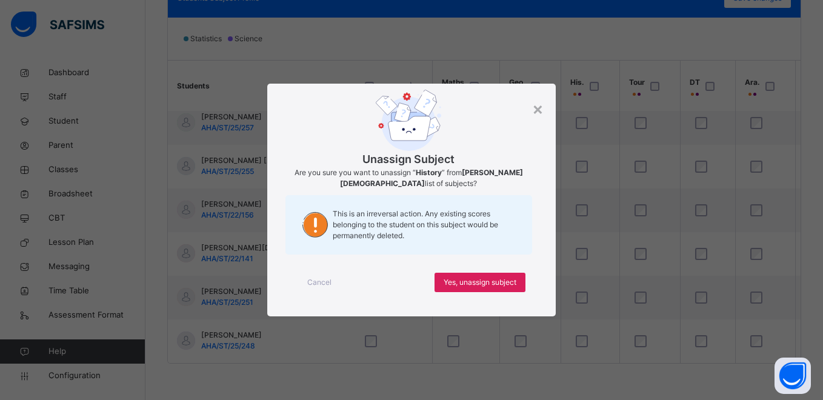
click at [509, 272] on div "Cancel Yes, unassign subject" at bounding box center [412, 283] width 252 height 44
click at [509, 279] on span "Yes, unassign subject" at bounding box center [480, 282] width 73 height 11
click at [504, 279] on span "Yes, unassign subject" at bounding box center [480, 282] width 73 height 11
click at [506, 287] on span "Yes, unassign subject" at bounding box center [480, 282] width 73 height 11
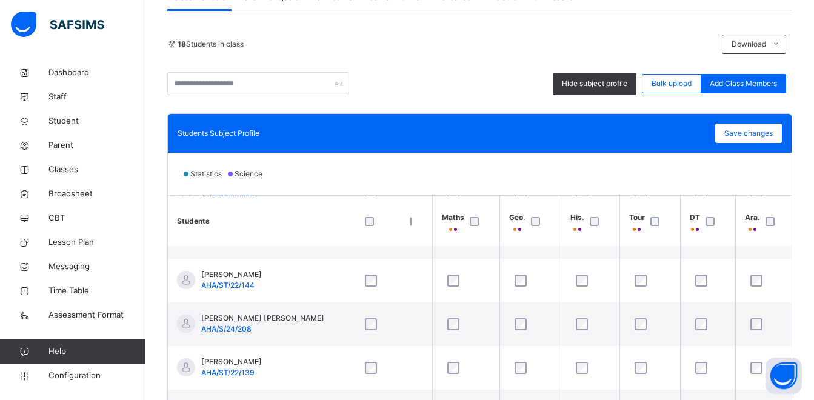
scroll to position [121, 380]
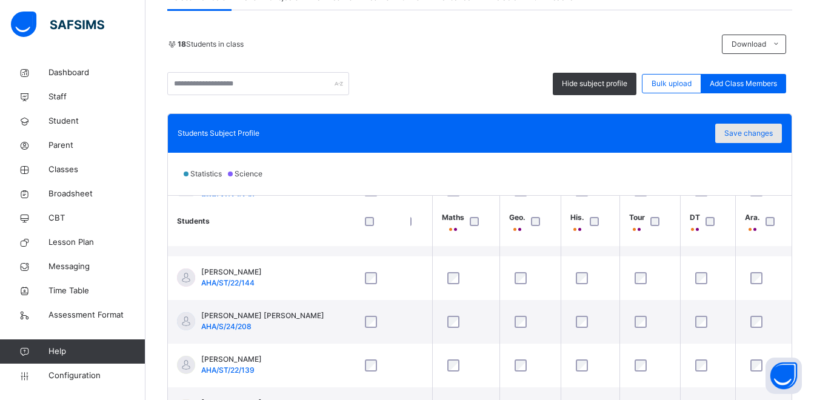
click at [751, 132] on span "Save changes" at bounding box center [748, 133] width 48 height 11
click at [764, 138] on span "Save changes" at bounding box center [748, 133] width 48 height 11
click at [764, 132] on span "Save changes" at bounding box center [748, 133] width 48 height 11
click at [782, 138] on div "Save changes" at bounding box center [748, 133] width 67 height 19
click at [766, 138] on span "Save changes" at bounding box center [748, 133] width 48 height 11
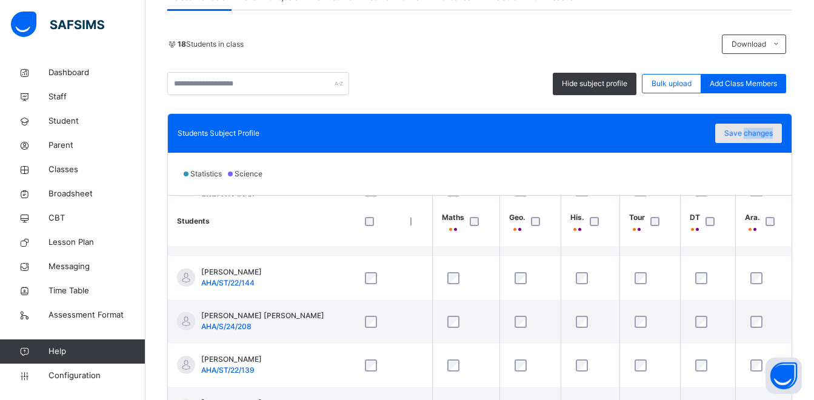
click at [764, 138] on span "Save changes" at bounding box center [748, 133] width 48 height 11
click at [760, 137] on span "Save changes" at bounding box center [748, 133] width 48 height 11
click at [748, 130] on div "Save changes" at bounding box center [748, 133] width 67 height 19
click at [747, 132] on div "Save changes" at bounding box center [748, 133] width 67 height 19
click at [746, 133] on div "Save changes" at bounding box center [748, 133] width 67 height 19
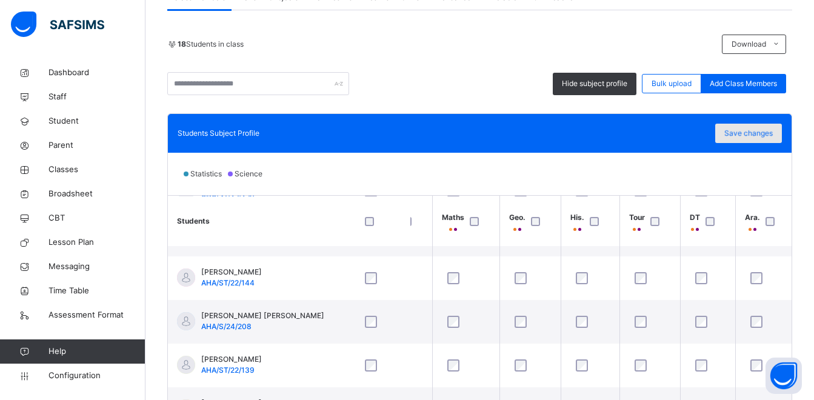
click at [741, 135] on span "Save changes" at bounding box center [748, 133] width 48 height 11
click at [740, 138] on span "Save changes" at bounding box center [748, 133] width 48 height 11
click at [753, 135] on div "Save changes" at bounding box center [748, 133] width 67 height 19
click at [757, 135] on div "Save changes" at bounding box center [748, 133] width 67 height 19
click at [746, 131] on div "Save changes" at bounding box center [748, 133] width 67 height 19
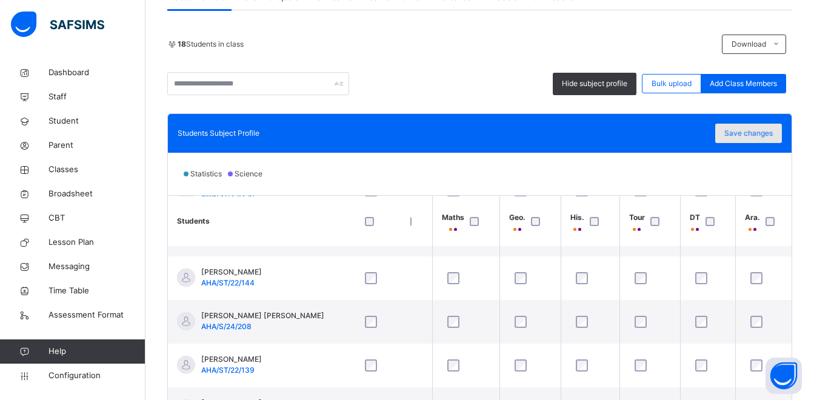
click at [761, 134] on span "Save changes" at bounding box center [748, 133] width 48 height 11
click at [773, 134] on span "Save changes" at bounding box center [748, 133] width 48 height 11
drag, startPoint x: 780, startPoint y: 134, endPoint x: 761, endPoint y: 130, distance: 19.1
click at [761, 130] on div "Save changes" at bounding box center [748, 133] width 67 height 19
click at [746, 133] on div "Save changes" at bounding box center [748, 133] width 67 height 19
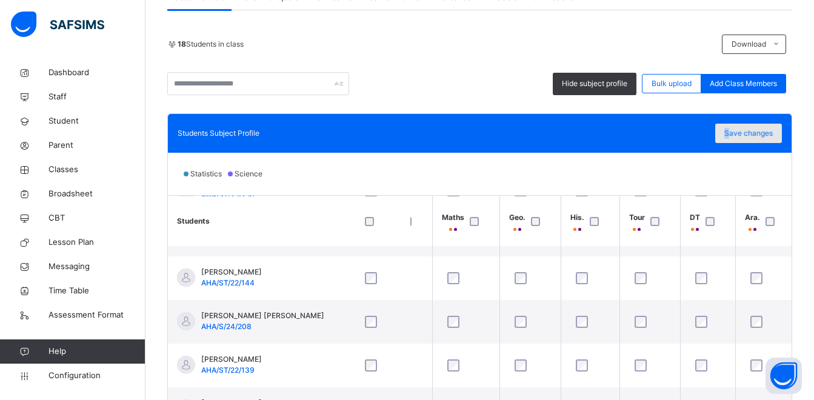
click at [737, 130] on span "Save changes" at bounding box center [748, 133] width 48 height 11
drag, startPoint x: 737, startPoint y: 130, endPoint x: 778, endPoint y: 137, distance: 41.9
click at [778, 137] on div "Save changes" at bounding box center [748, 133] width 67 height 19
click at [766, 135] on span "Save changes" at bounding box center [748, 133] width 48 height 11
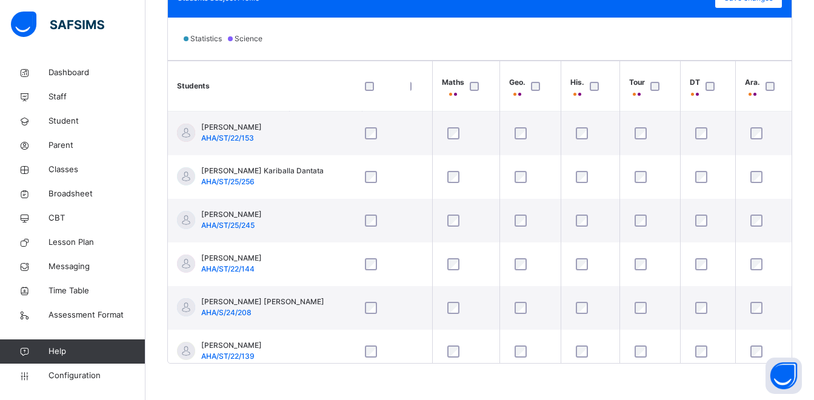
scroll to position [317, 0]
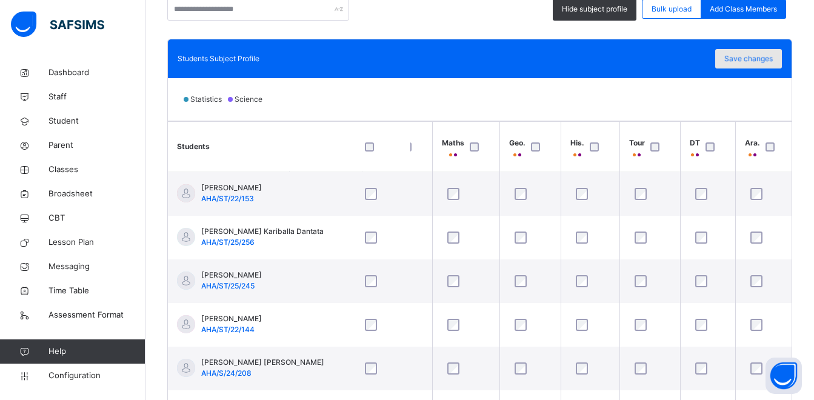
click at [759, 57] on span "Save changes" at bounding box center [748, 58] width 48 height 11
click at [744, 61] on div "Save changes" at bounding box center [748, 58] width 67 height 19
